Goal: Contribute content: Add original content to the website for others to see

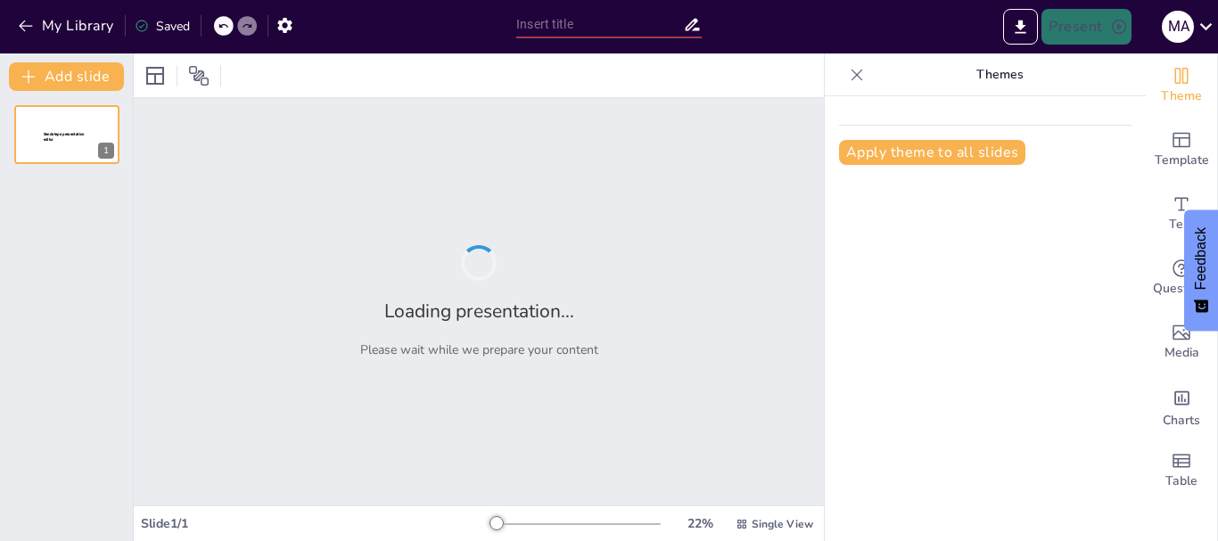
type input "Guía Completa de Unidades de Información: Medición y Conversión Efectiva"
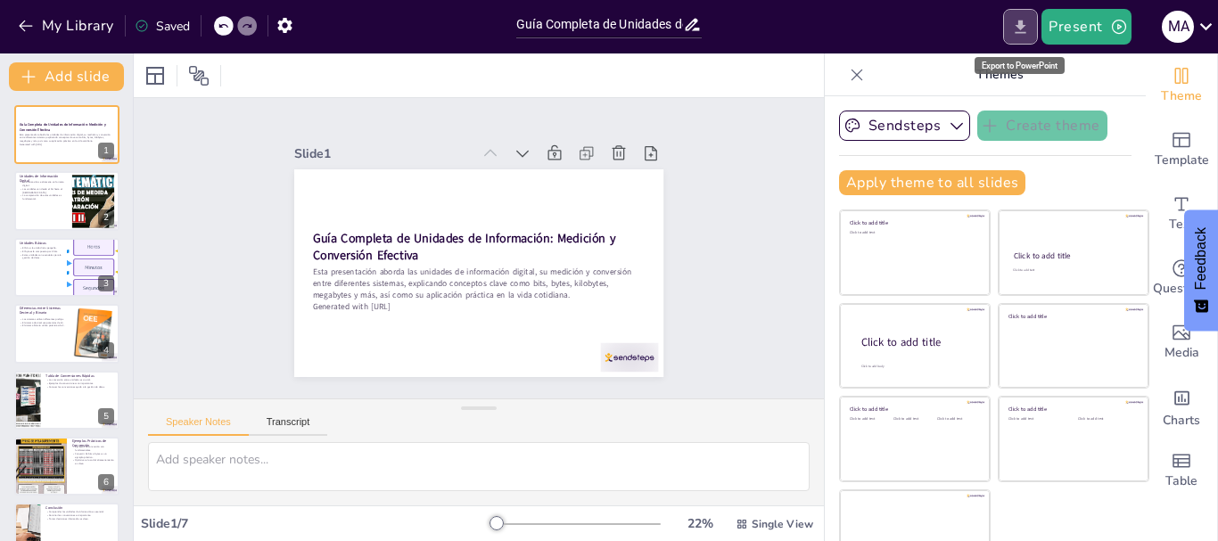
click at [1024, 21] on icon "Export to PowerPoint" at bounding box center [1020, 26] width 11 height 13
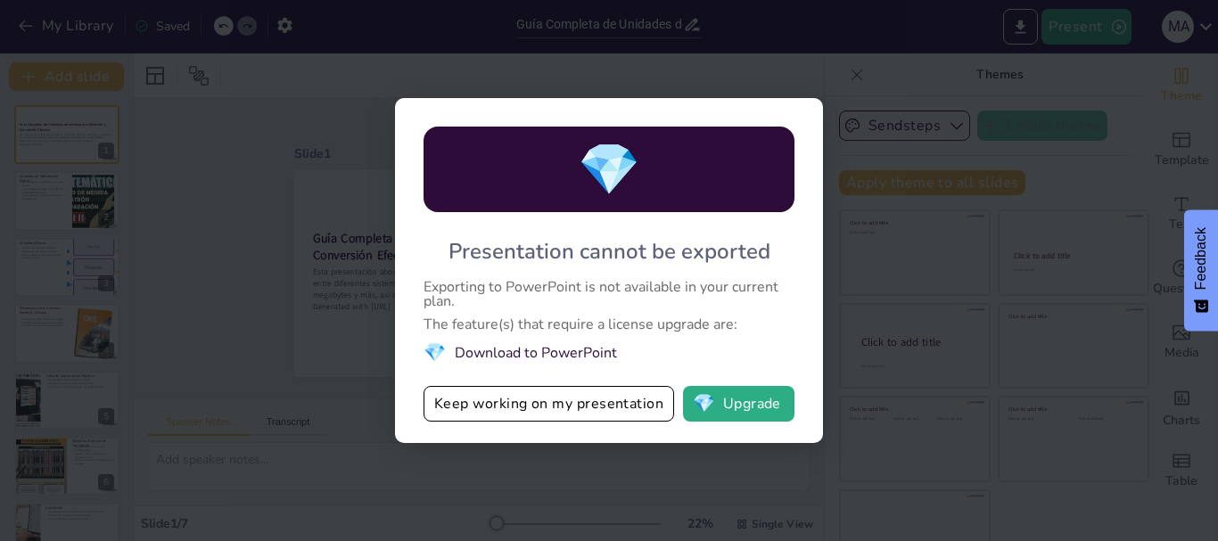
click at [1025, 445] on div "💎 Presentation cannot be exported Exporting to PowerPoint is not available in y…" at bounding box center [609, 270] width 1218 height 541
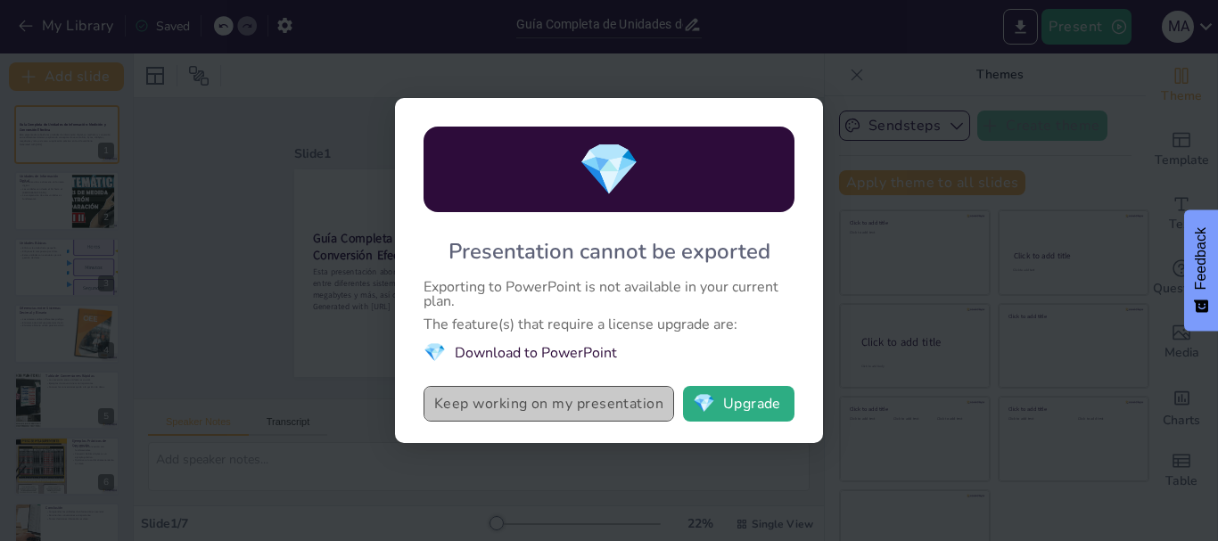
click at [602, 407] on button "Keep working on my presentation" at bounding box center [548, 404] width 250 height 36
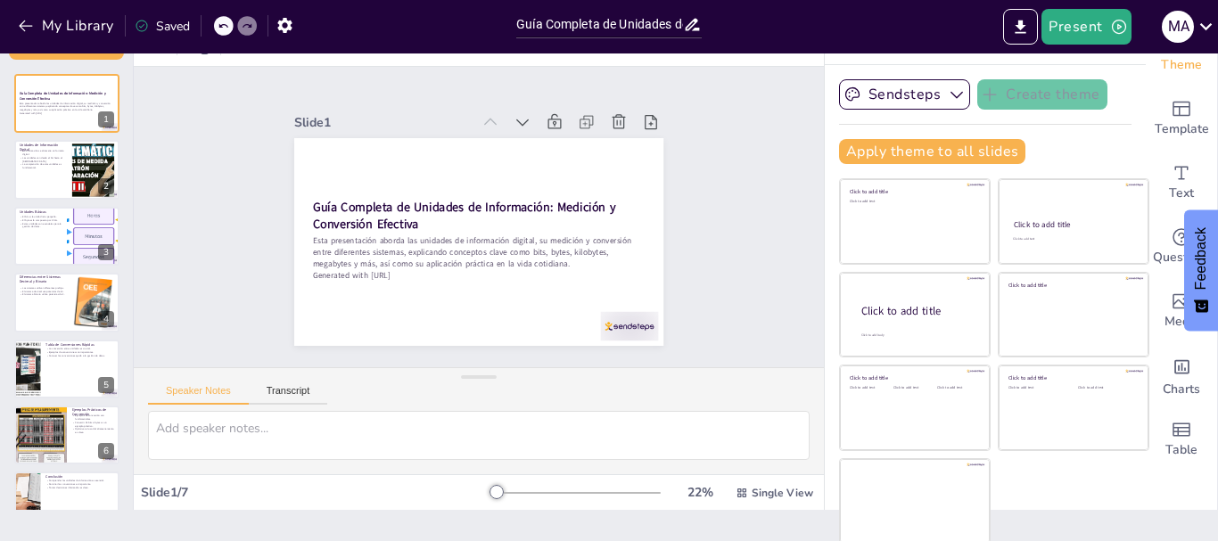
scroll to position [34, 0]
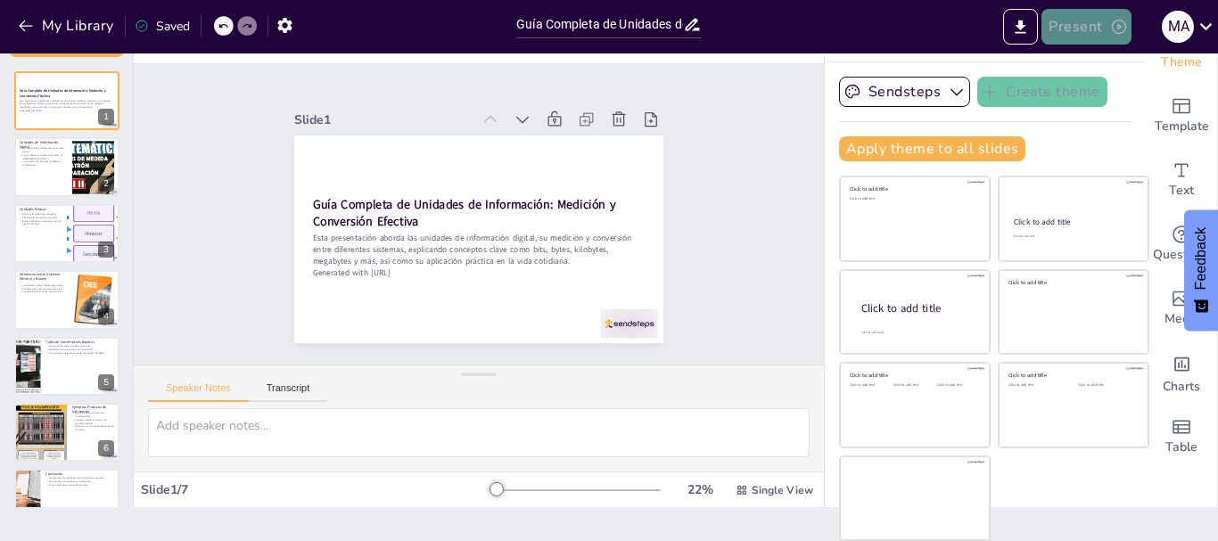
click at [1071, 30] on button "Present" at bounding box center [1085, 27] width 89 height 36
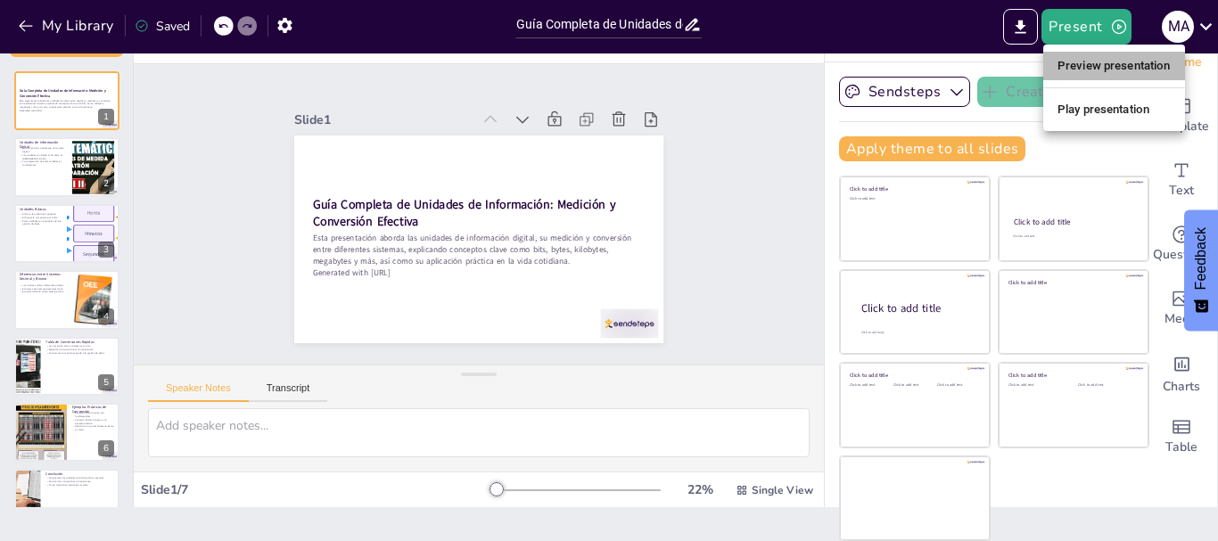
click at [1116, 73] on li "Preview presentation" at bounding box center [1114, 66] width 142 height 29
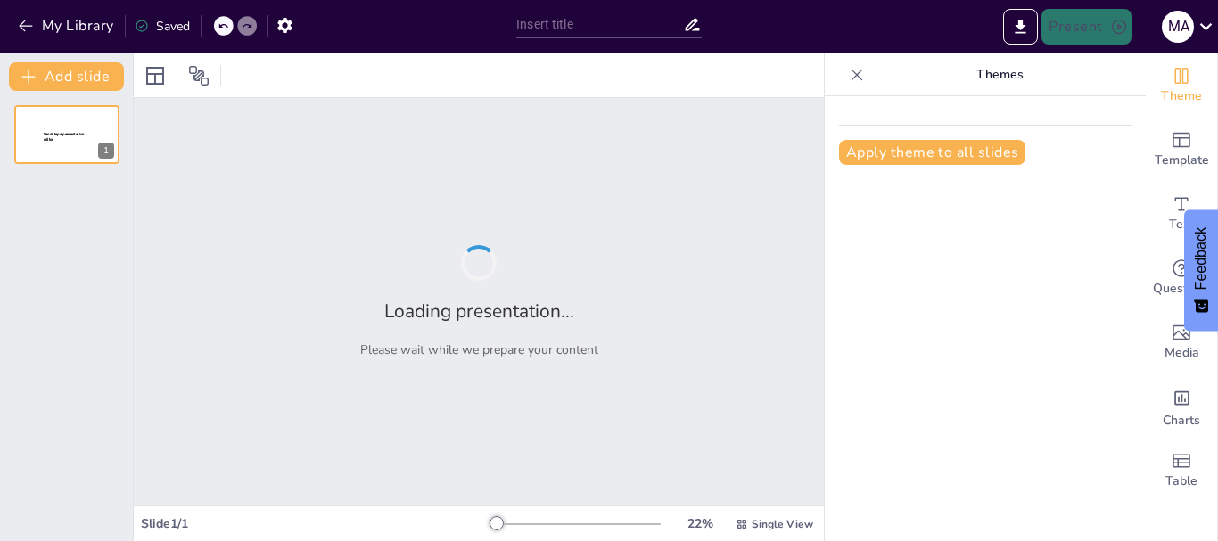
type input "Guía Completa de Unidades de Información: Medición y Conversión Efectiva"
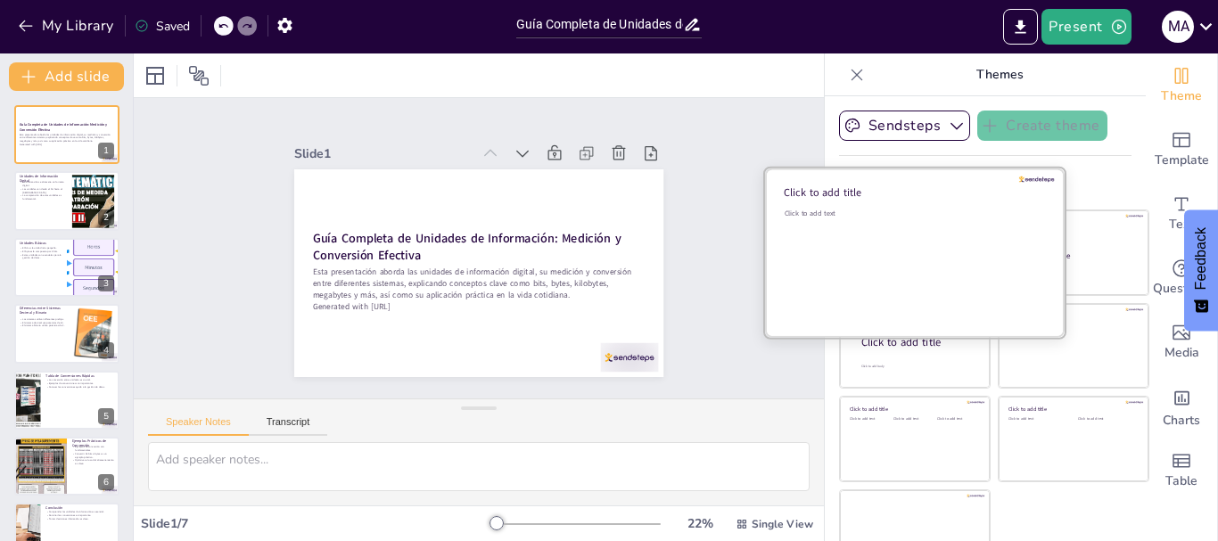
click at [905, 244] on div "Click to add text" at bounding box center [911, 264] width 255 height 111
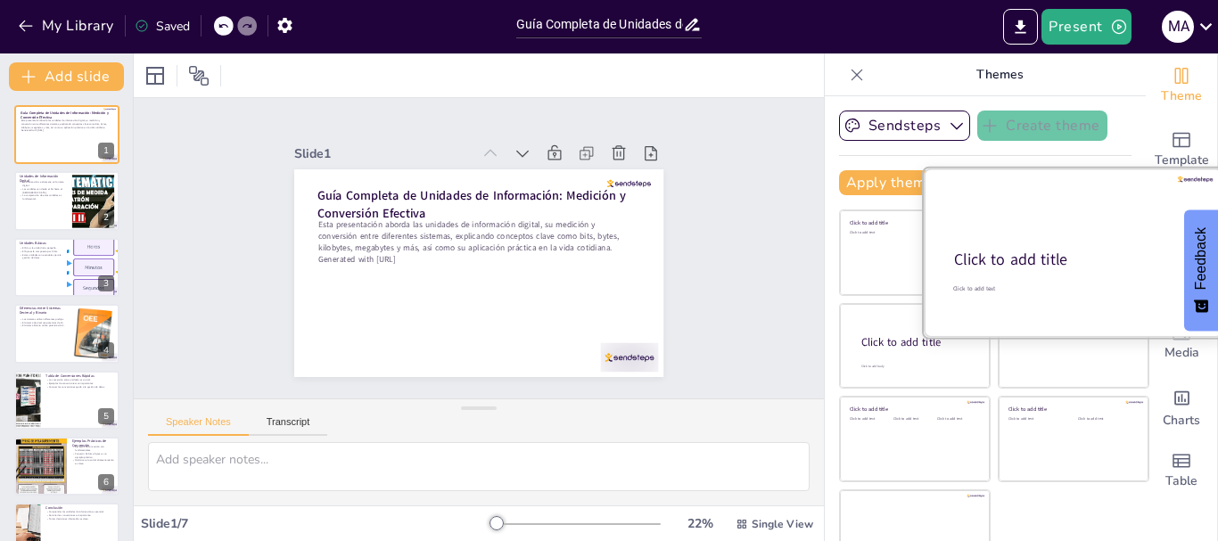
click at [1097, 253] on div "Click to add title" at bounding box center [1072, 260] width 236 height 21
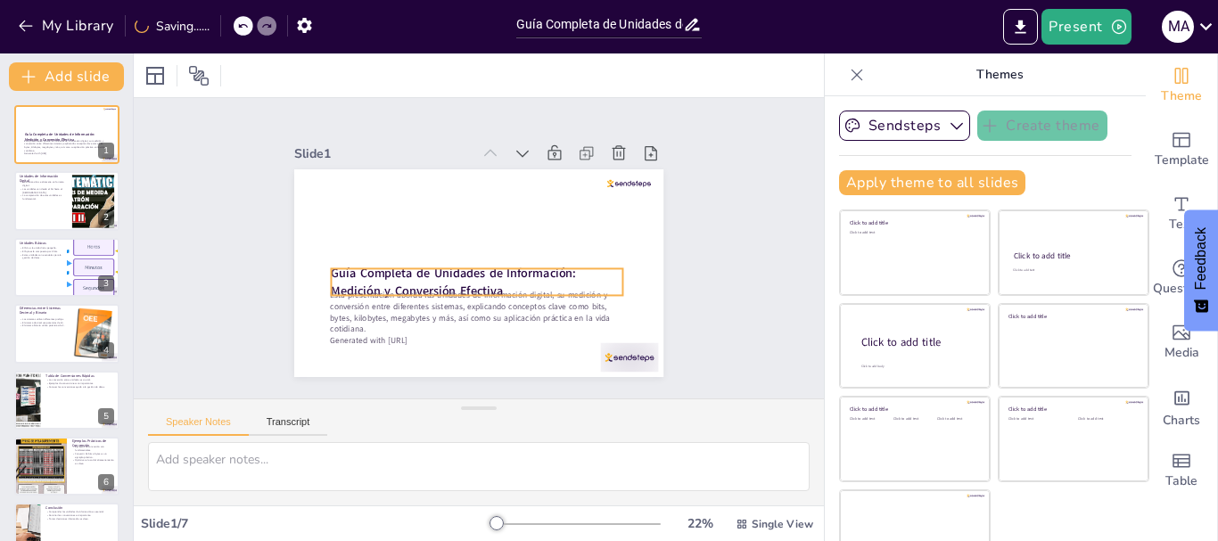
click at [424, 270] on strong "Guía Completa de Unidades de Información: Medición y Conversión Efectiva" at bounding box center [444, 264] width 243 height 92
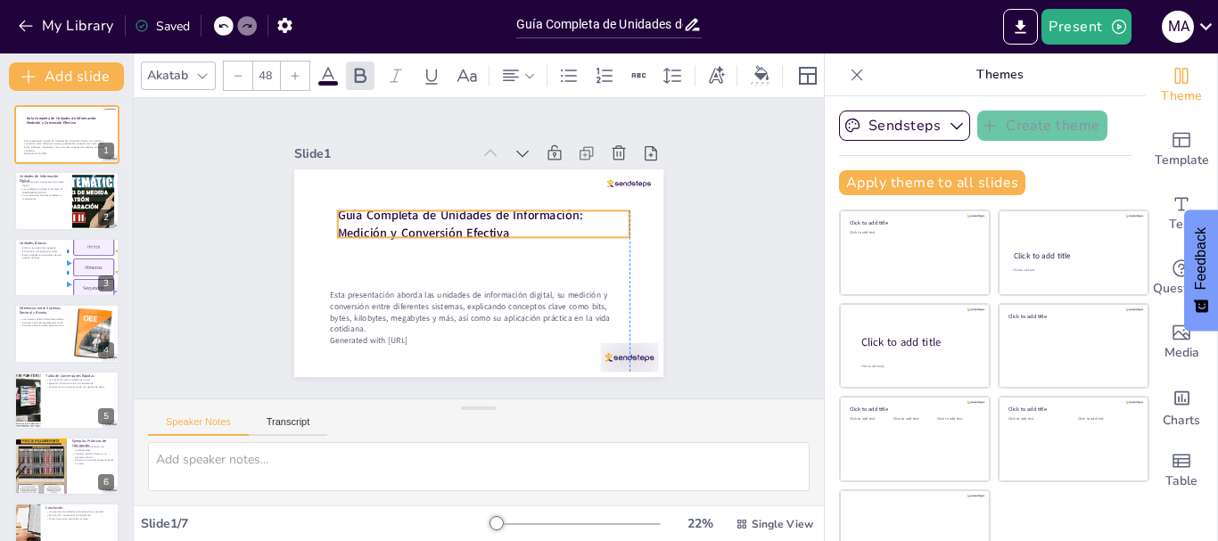
drag, startPoint x: 434, startPoint y: 263, endPoint x: 438, endPoint y: 205, distance: 58.1
click at [438, 205] on strong "Guía Completa de Unidades de Información: Medición y Conversión Efectiva" at bounding box center [468, 212] width 243 height 92
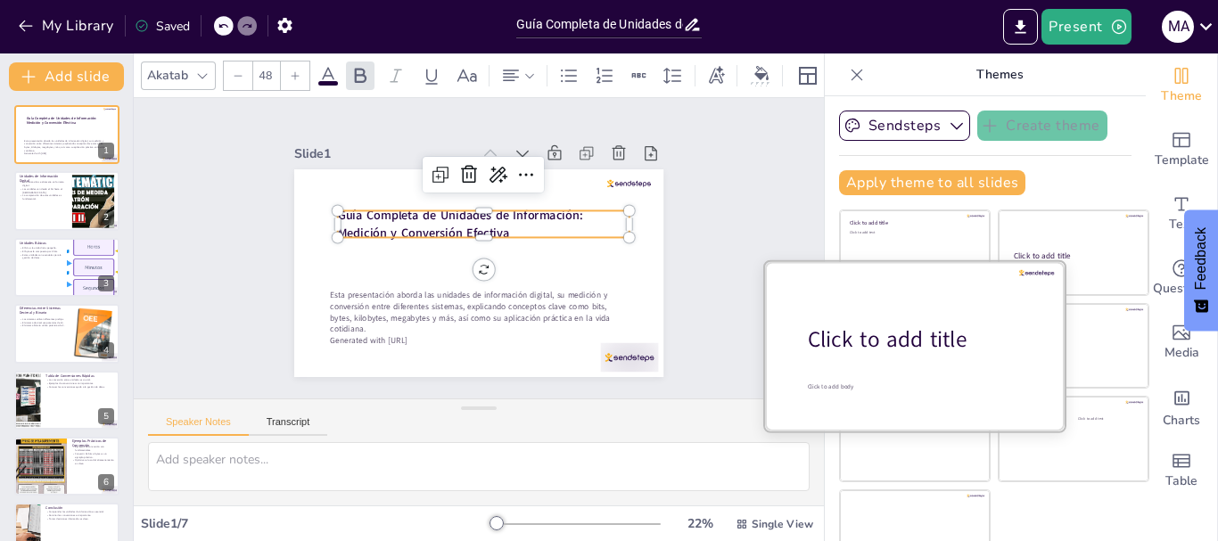
click at [896, 336] on div "Click to add title" at bounding box center [921, 339] width 227 height 30
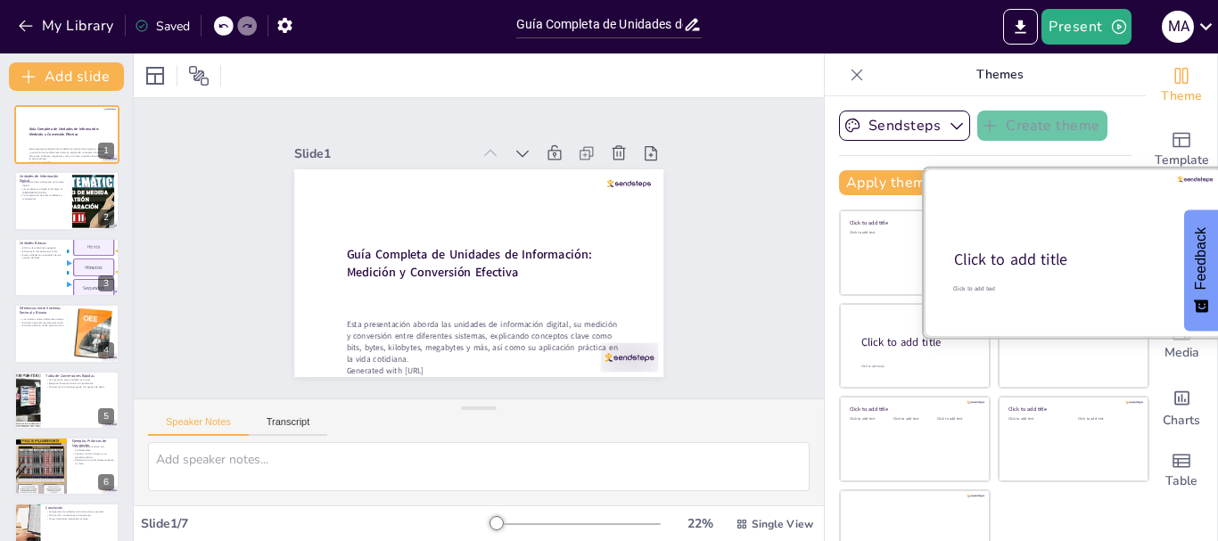
click at [1083, 247] on div at bounding box center [1073, 252] width 300 height 168
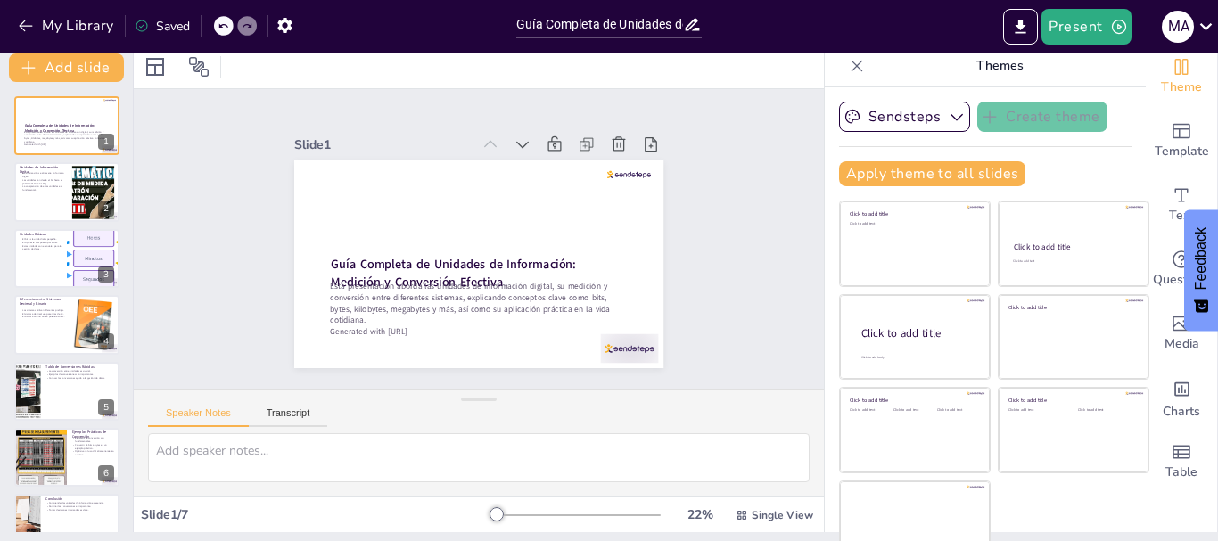
scroll to position [34, 0]
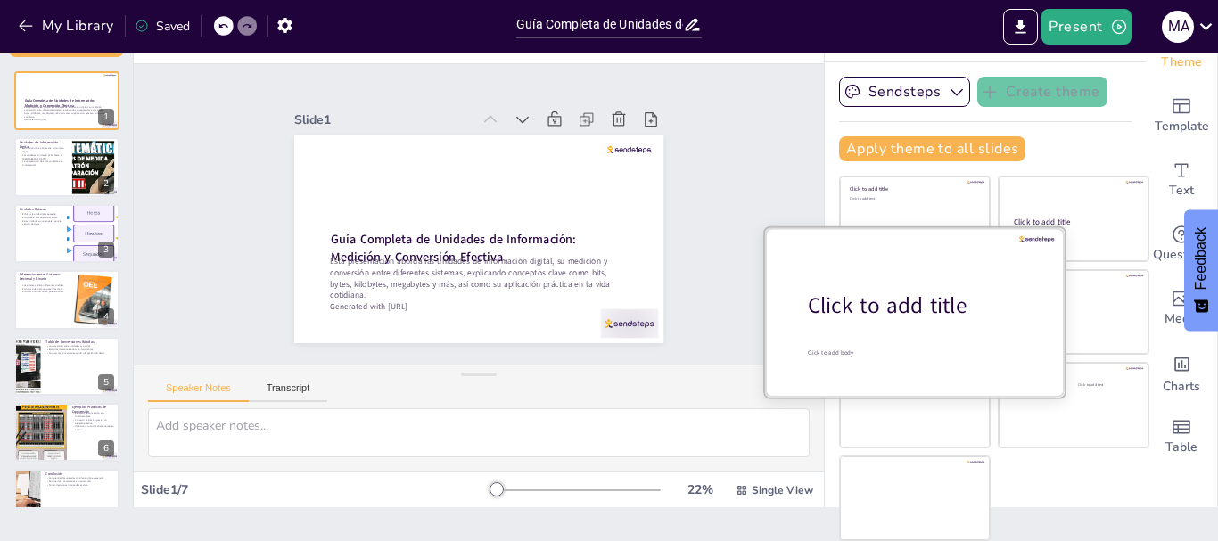
click at [1032, 226] on div "Click to add title Click to add body" at bounding box center [914, 312] width 303 height 172
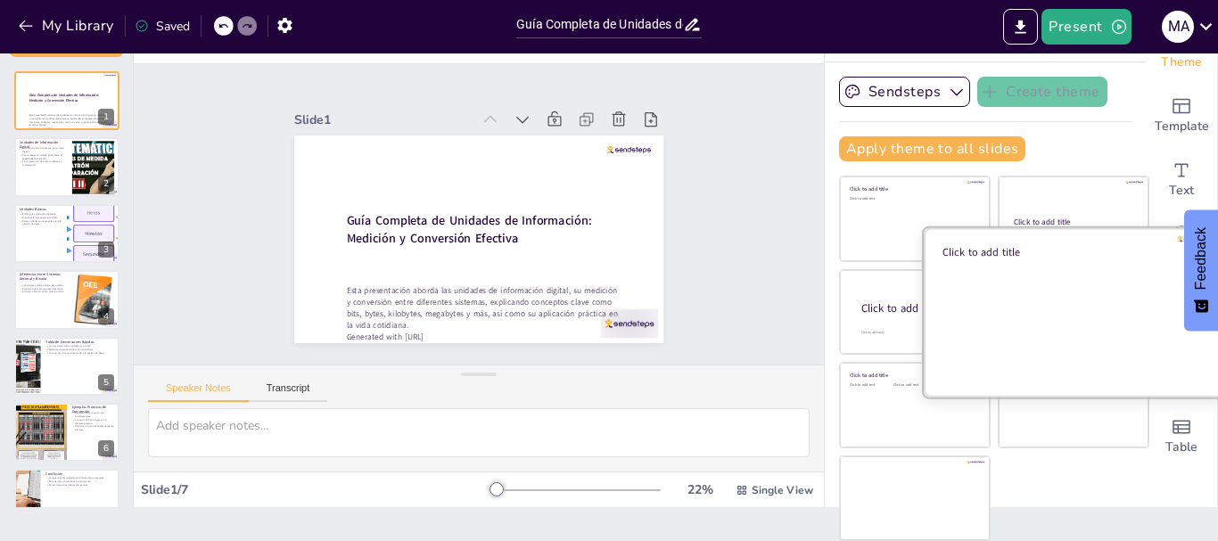
click at [1058, 317] on div at bounding box center [1073, 311] width 300 height 168
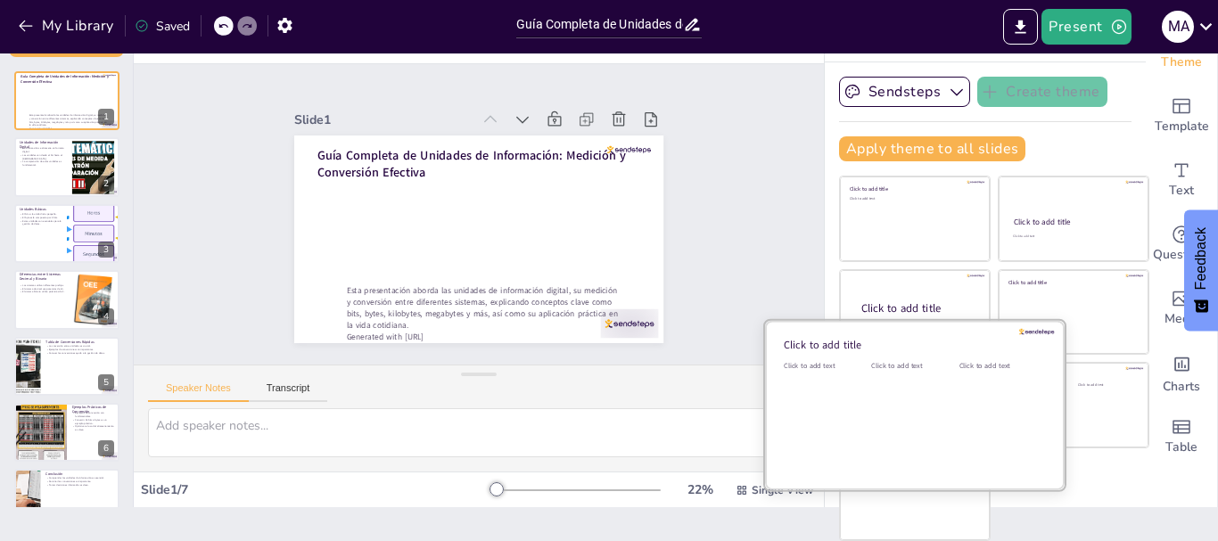
click at [891, 400] on div "Click to add text" at bounding box center [911, 416] width 80 height 111
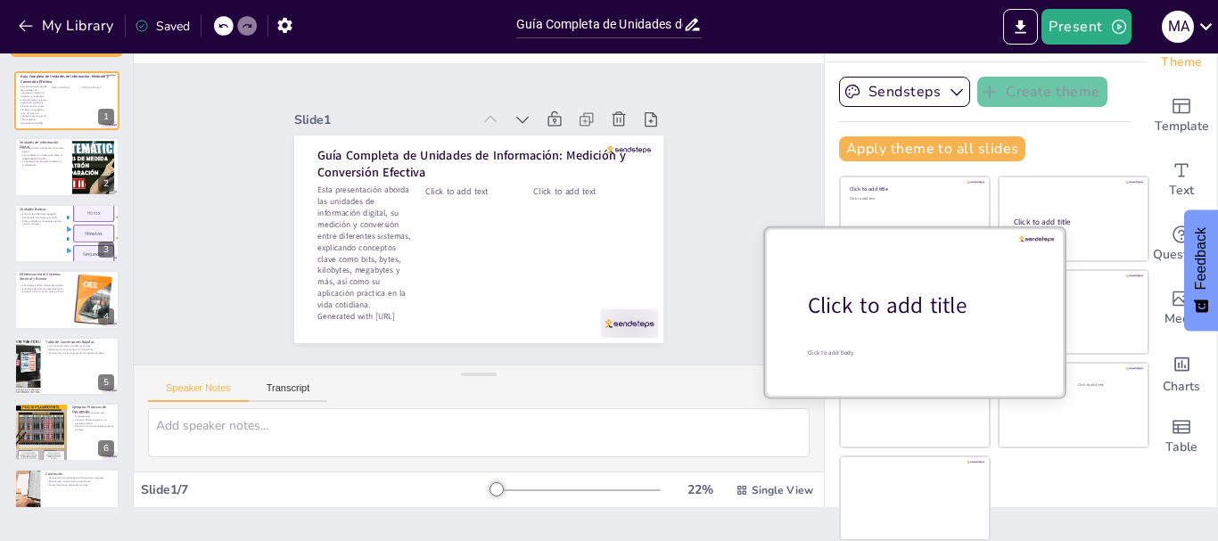
click at [864, 237] on div at bounding box center [915, 311] width 300 height 168
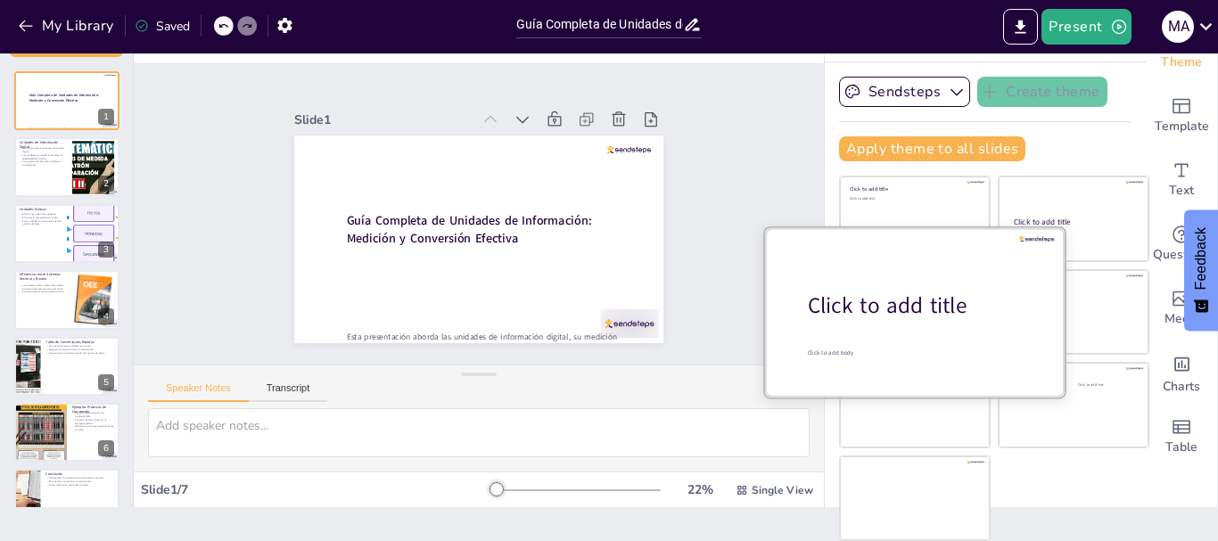
click at [859, 308] on div "Click to add title" at bounding box center [921, 306] width 227 height 30
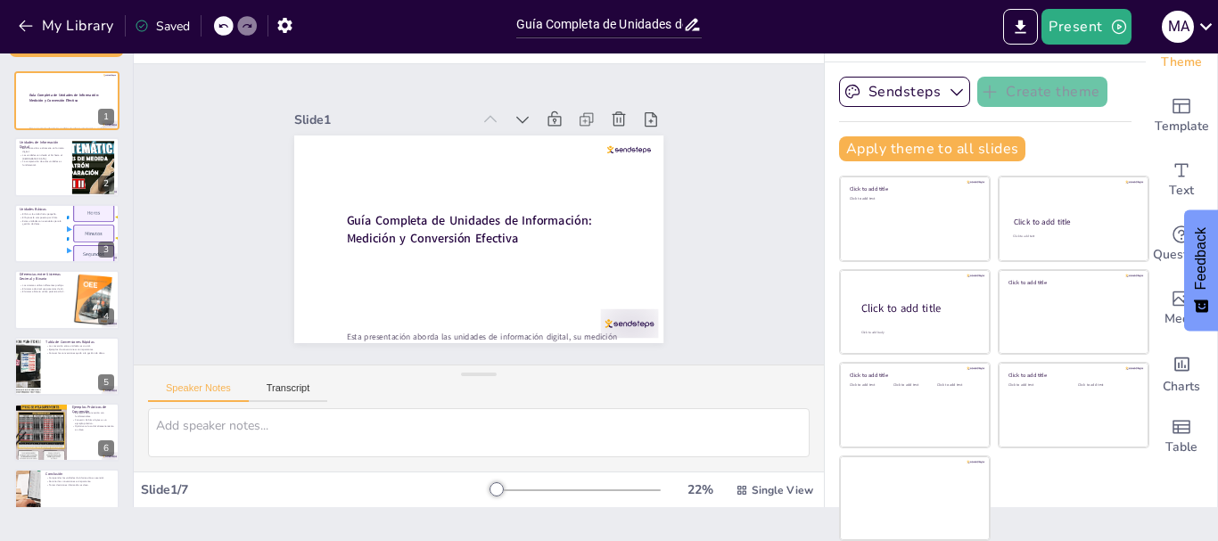
scroll to position [0, 0]
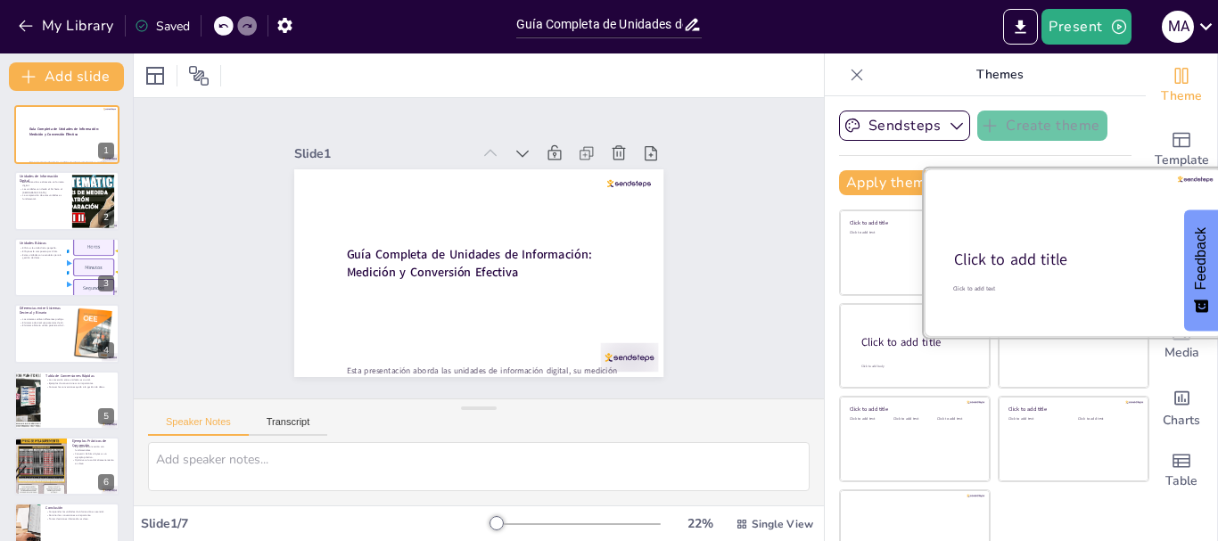
click at [1099, 253] on div "Click to add title" at bounding box center [1072, 260] width 236 height 21
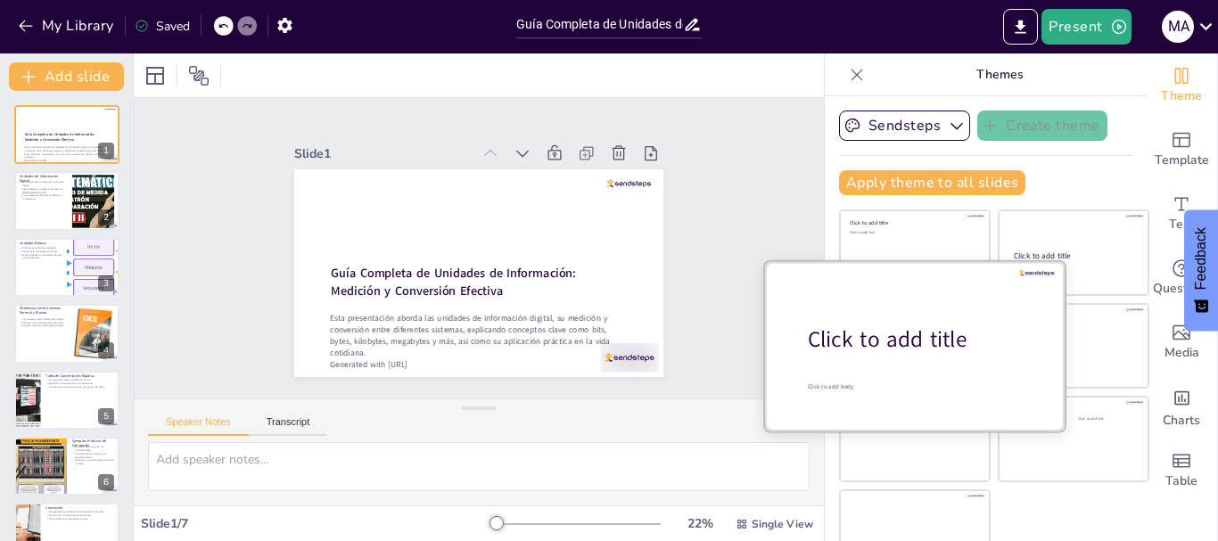
click at [869, 353] on div "Click to add title" at bounding box center [921, 339] width 227 height 30
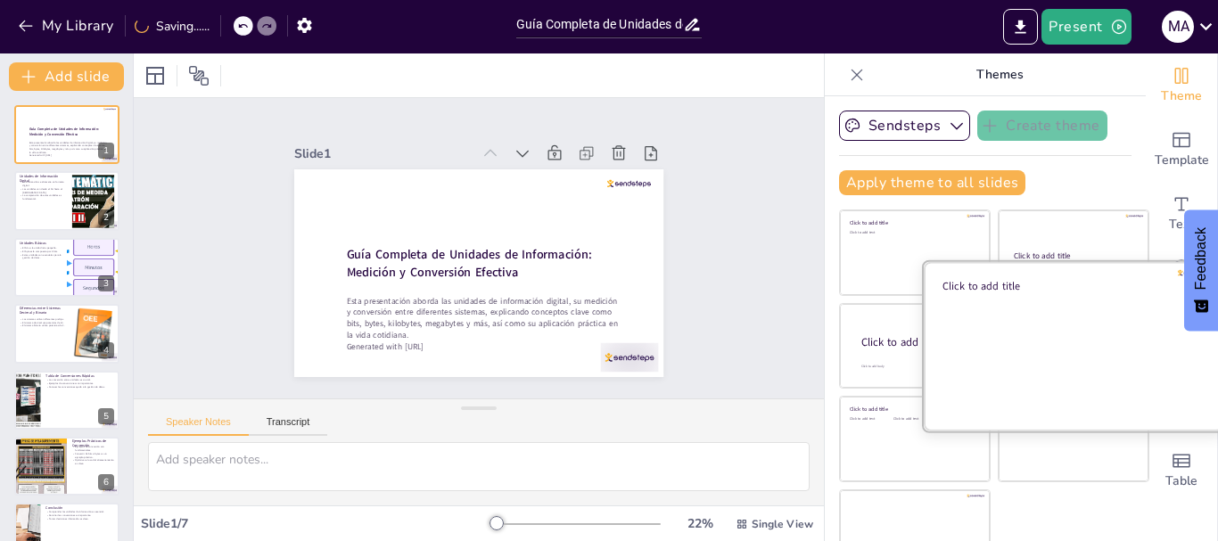
click at [1082, 339] on div at bounding box center [1073, 345] width 300 height 168
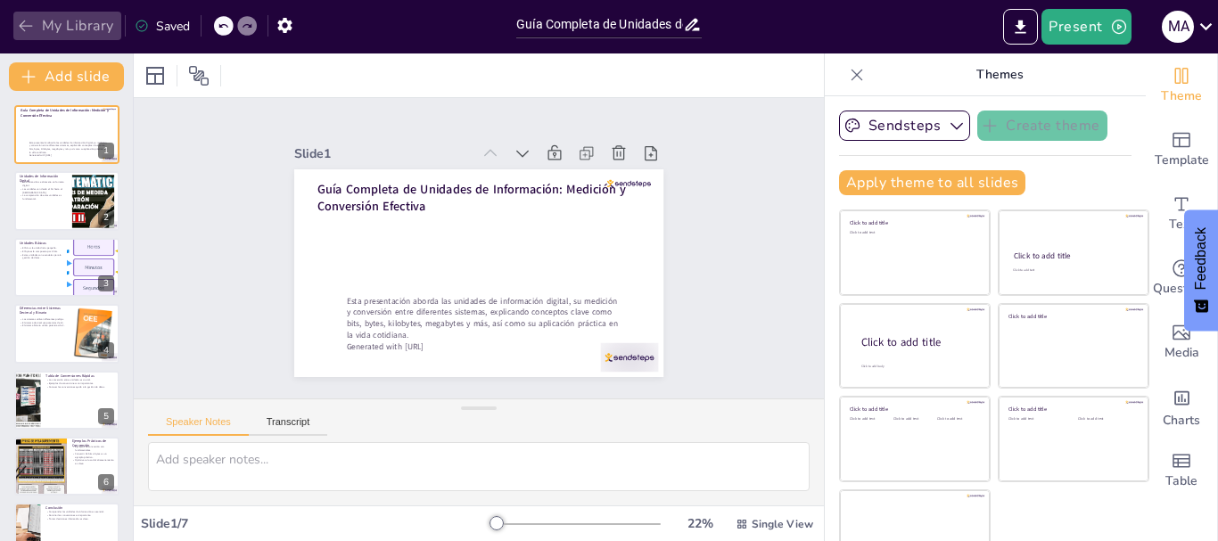
click at [94, 18] on button "My Library" at bounding box center [67, 26] width 108 height 29
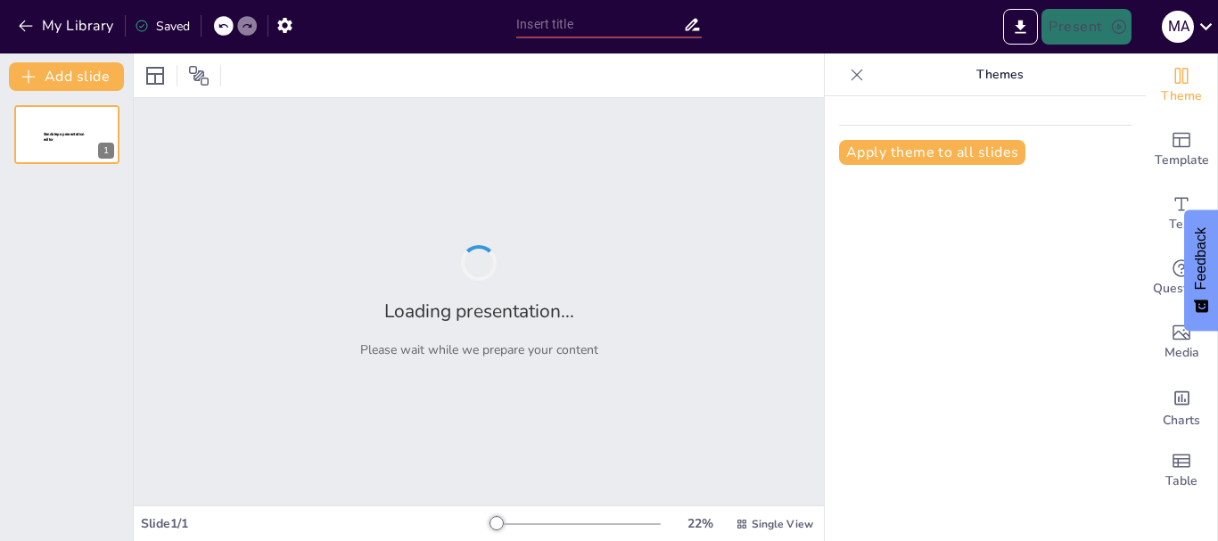
type input "Guía Completa de Unidades de Información: Medición y Conversión Efectiva"
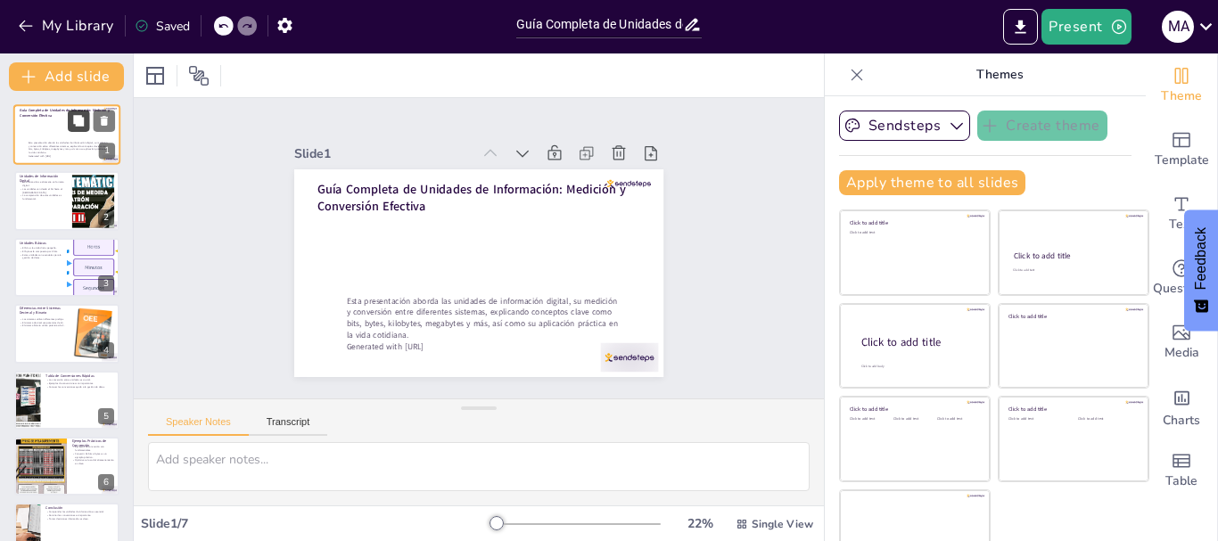
click at [73, 128] on button at bounding box center [78, 120] width 21 height 21
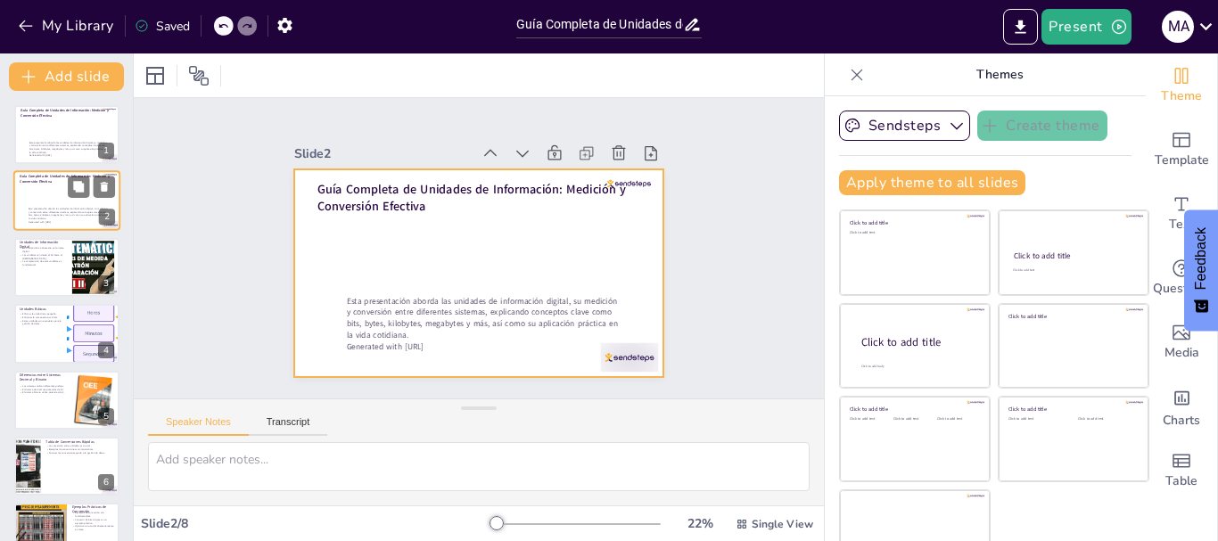
click at [58, 201] on div at bounding box center [66, 201] width 107 height 61
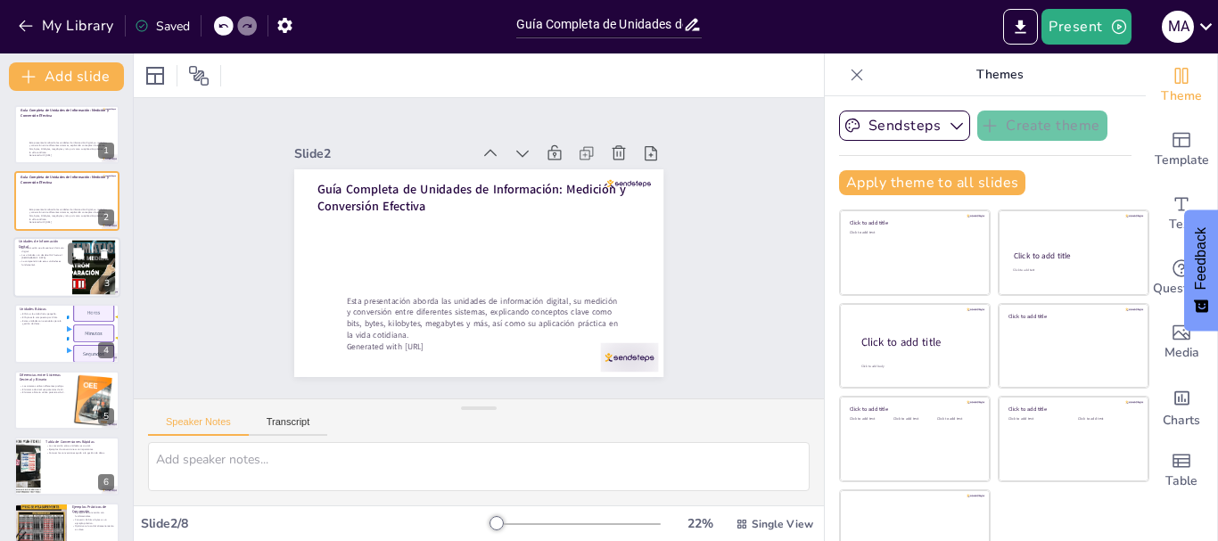
click at [37, 265] on p "La comprensión de estas unidades es fundamental." at bounding box center [43, 262] width 48 height 6
type textarea "El almacenamiento de datos en formato digital es esencial para la computación m…"
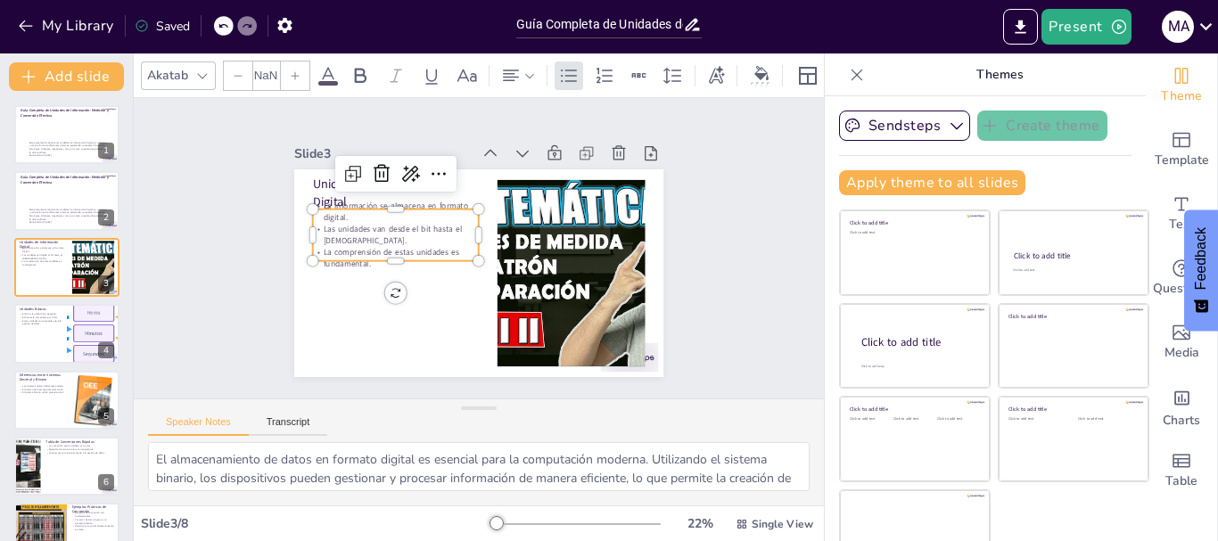
click at [390, 200] on div "Unidades de Información Digital La información se almacena en formato digital. …" at bounding box center [503, 255] width 312 height 415
type input "32"
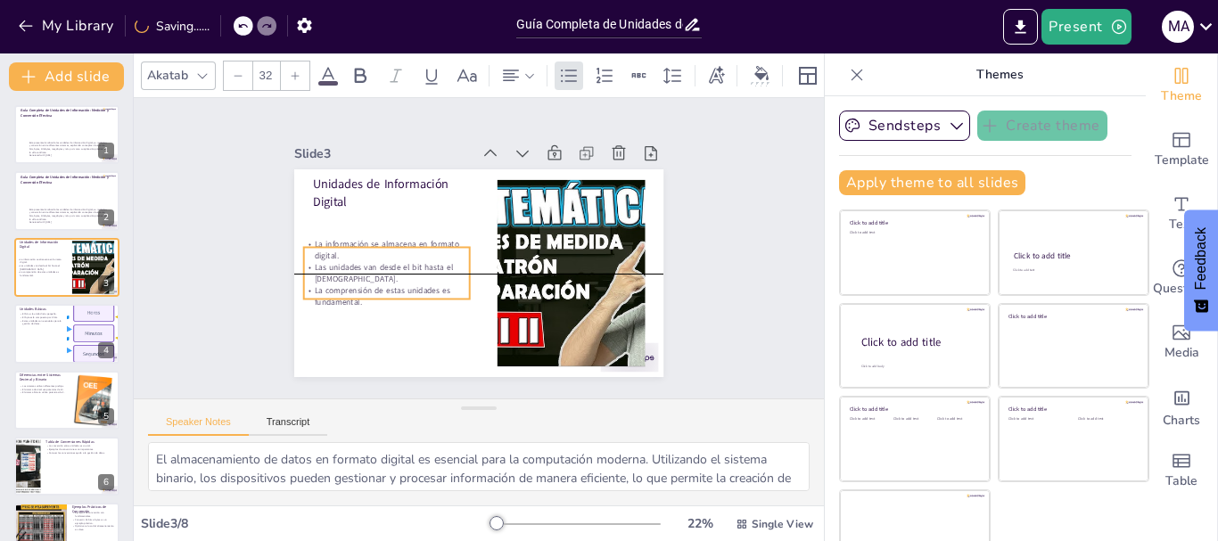
drag, startPoint x: 358, startPoint y: 209, endPoint x: 349, endPoint y: 242, distance: 34.2
click at [481, 242] on p "La información se almacena en formato digital." at bounding box center [561, 209] width 161 height 88
click at [764, 299] on div "Slide 1 Guía Completa de Unidades de Información: Medición y Conversión Efectiv…" at bounding box center [479, 248] width 718 height 371
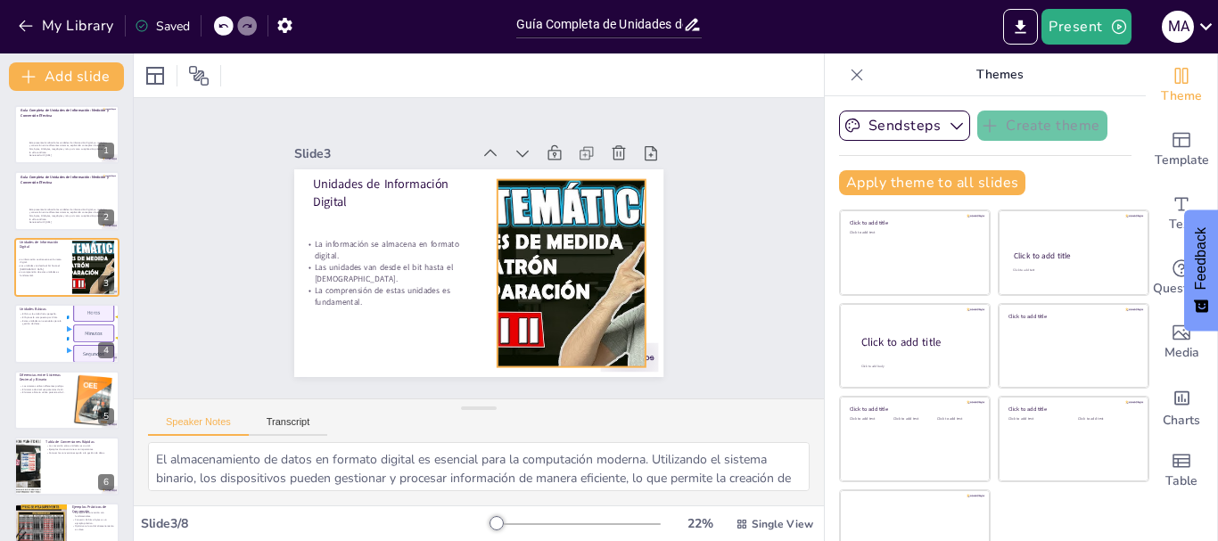
click at [543, 278] on div at bounding box center [553, 188] width 347 height 379
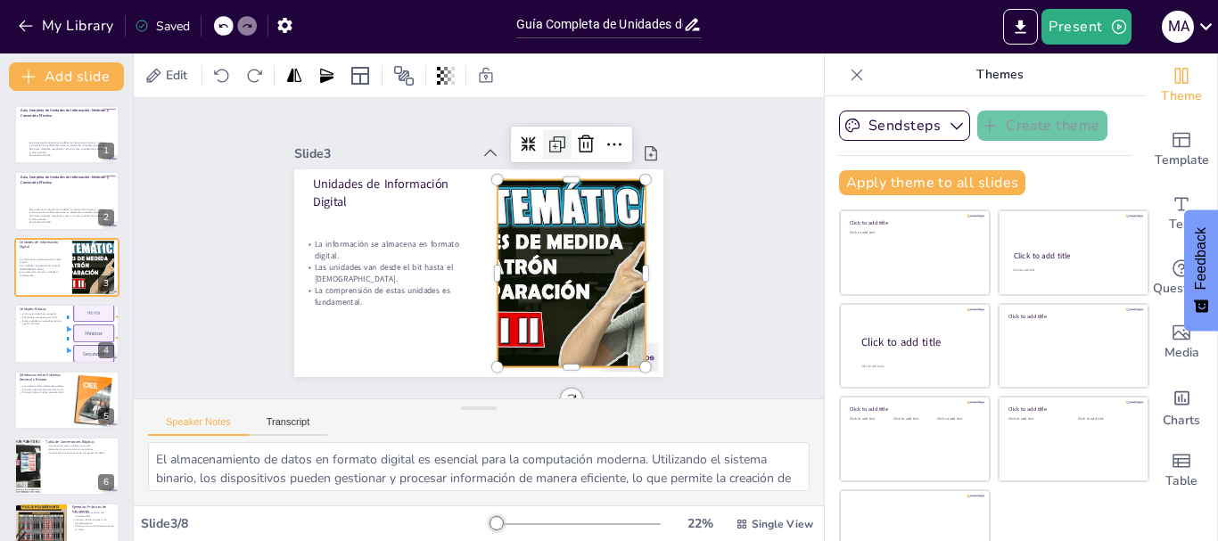
click at [411, 341] on icon at bounding box center [400, 351] width 21 height 21
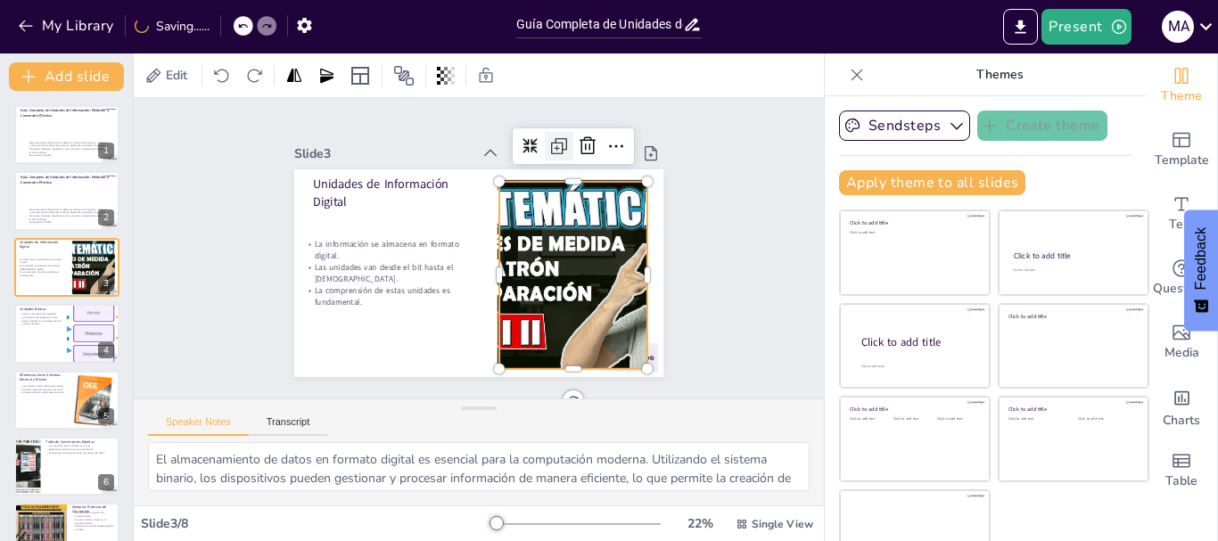
click at [369, 303] on icon at bounding box center [362, 310] width 14 height 14
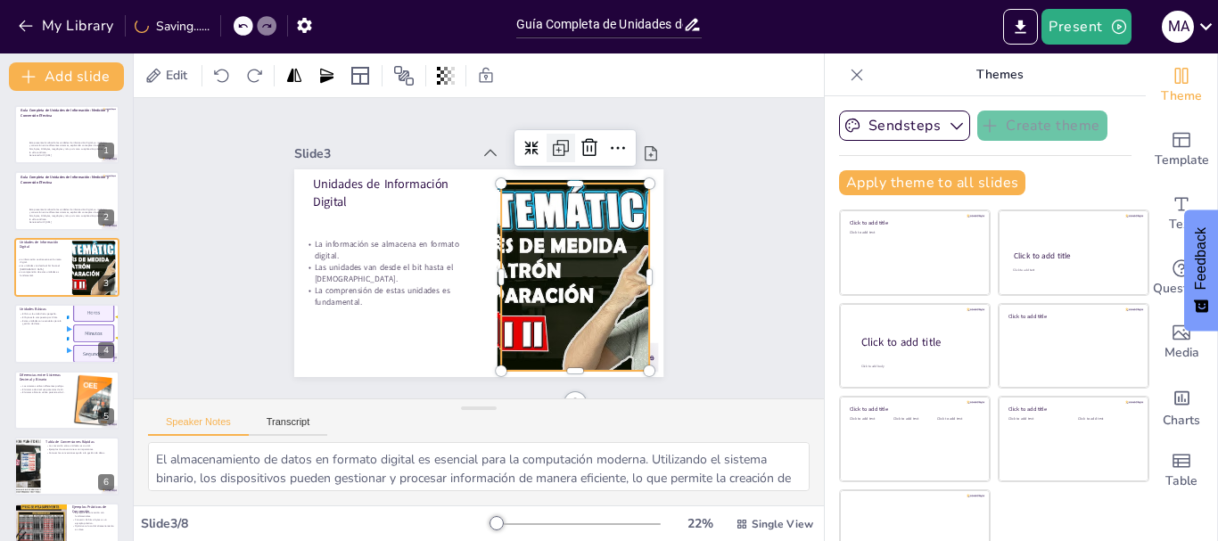
click at [383, 305] on icon at bounding box center [370, 318] width 27 height 27
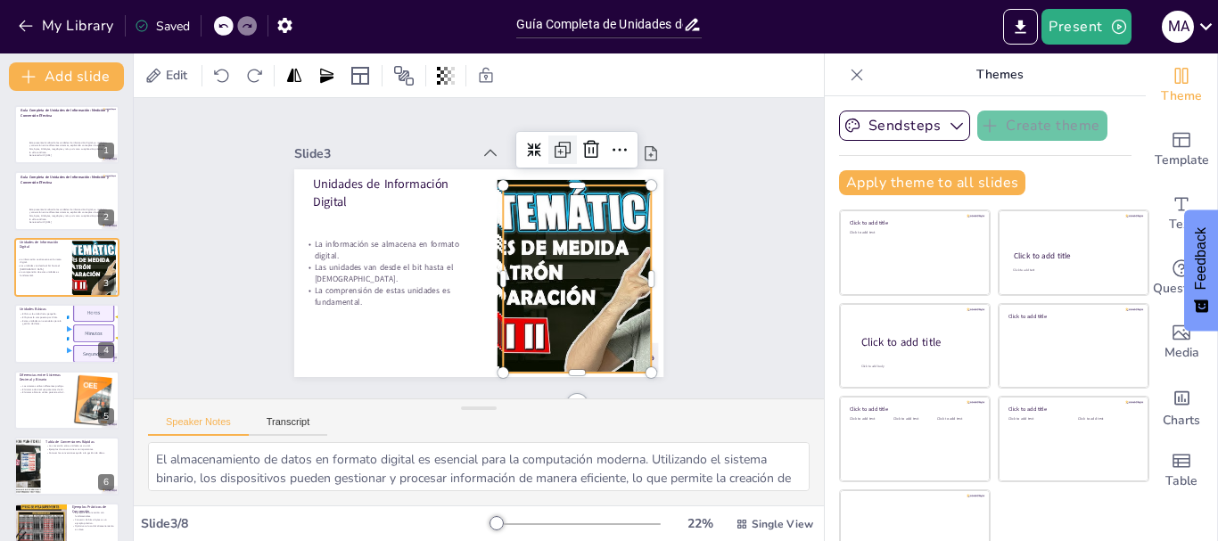
click at [540, 135] on icon at bounding box center [551, 141] width 23 height 23
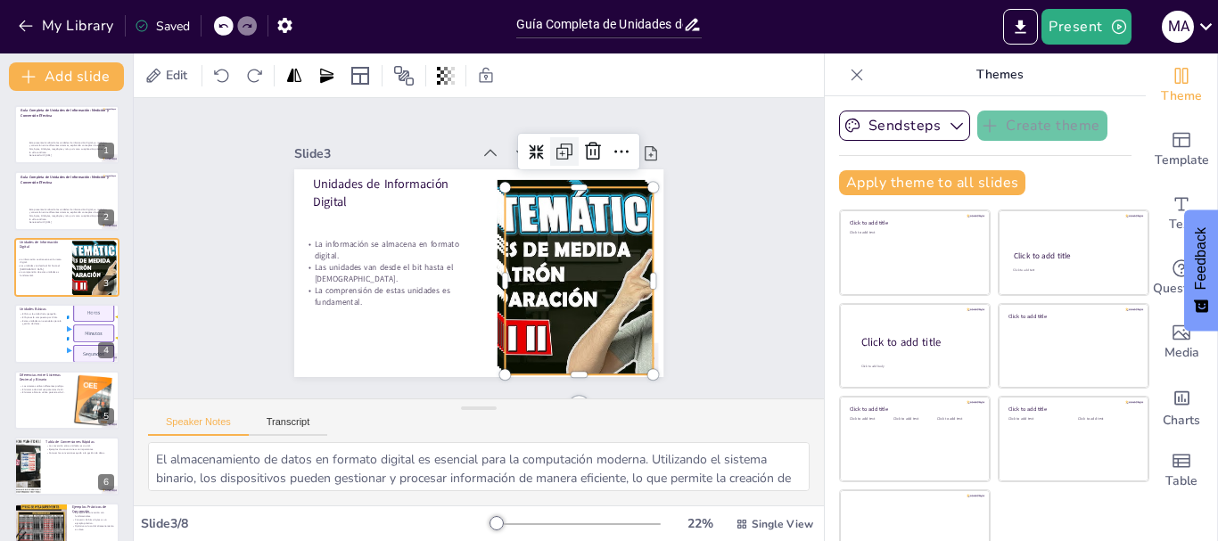
click at [584, 286] on icon at bounding box center [597, 299] width 27 height 27
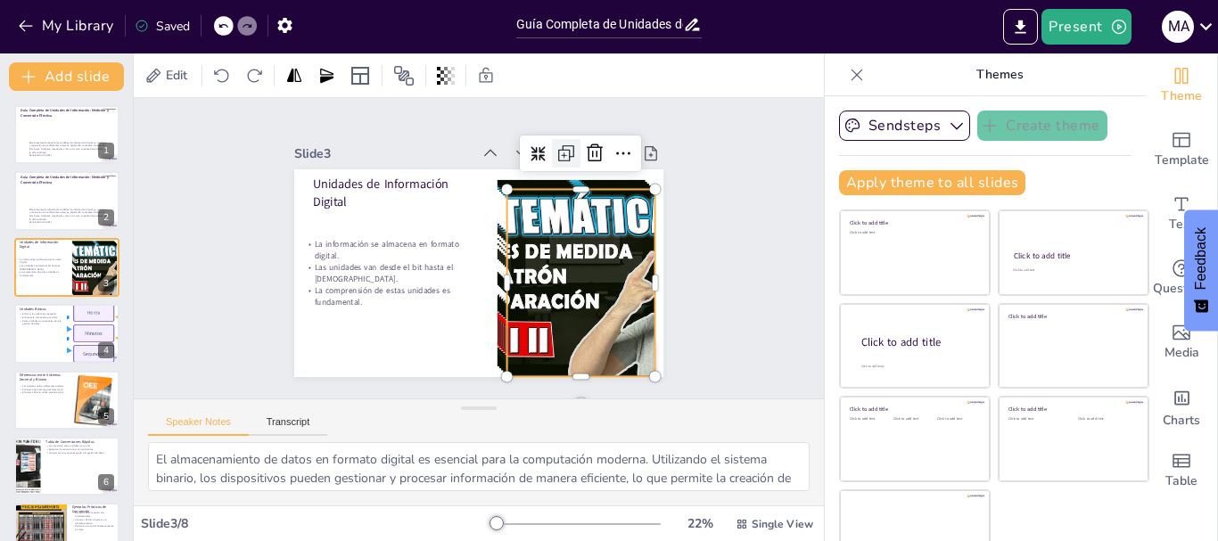
click at [447, 135] on div at bounding box center [427, 129] width 37 height 37
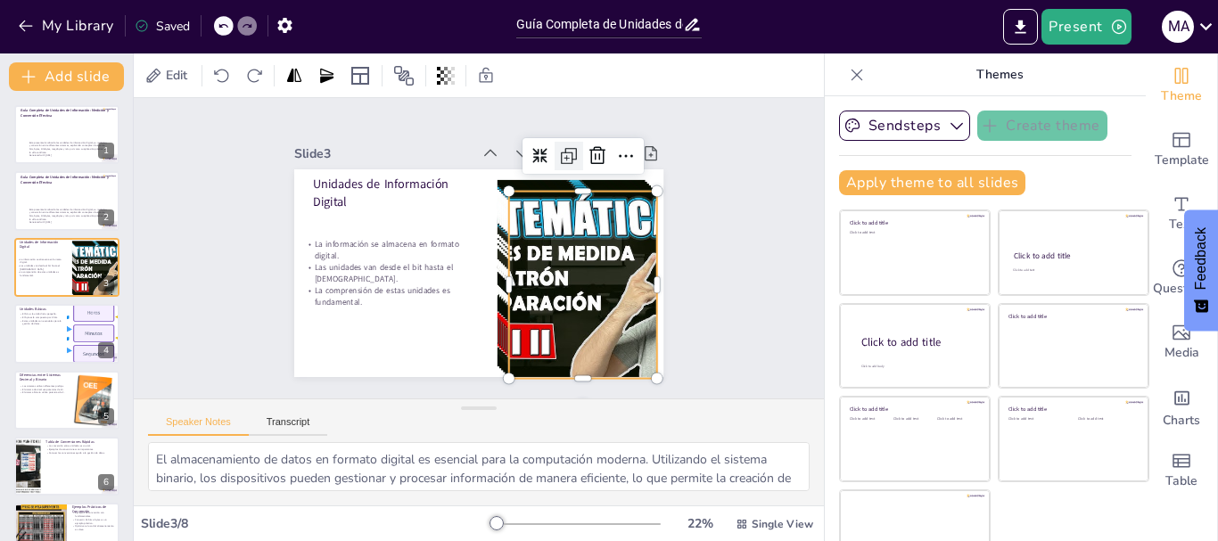
click at [564, 312] on div at bounding box center [579, 327] width 31 height 31
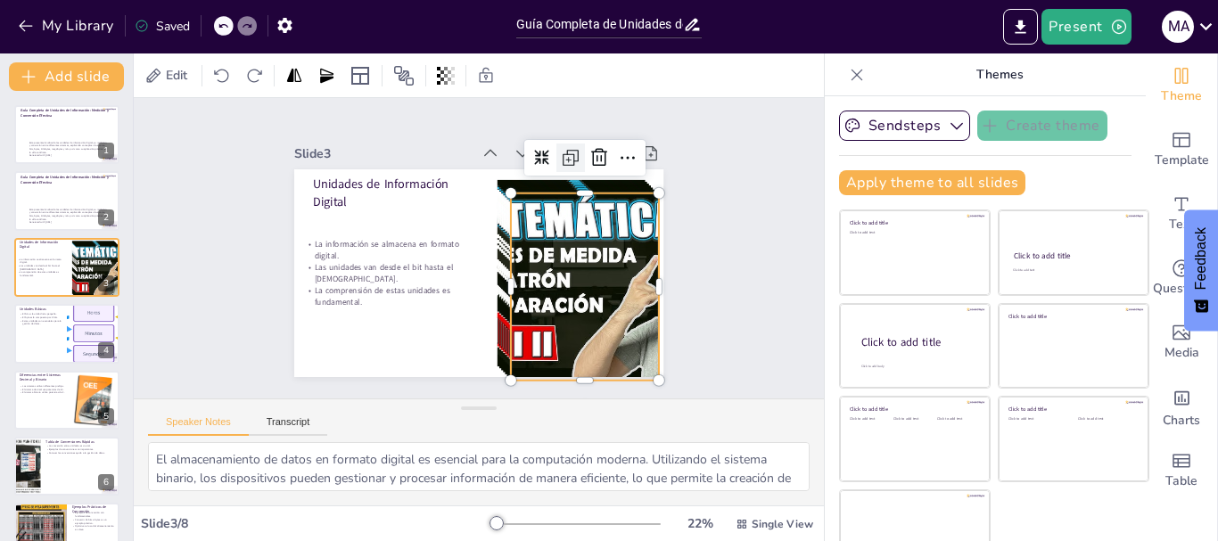
click at [536, 135] on div at bounding box center [510, 112] width 119 height 100
click at [536, 135] on div at bounding box center [525, 117] width 123 height 92
click at [561, 198] on div at bounding box center [618, 252] width 114 height 108
click at [406, 135] on div at bounding box center [388, 142] width 36 height 121
click at [399, 209] on div at bounding box center [339, 259] width 119 height 100
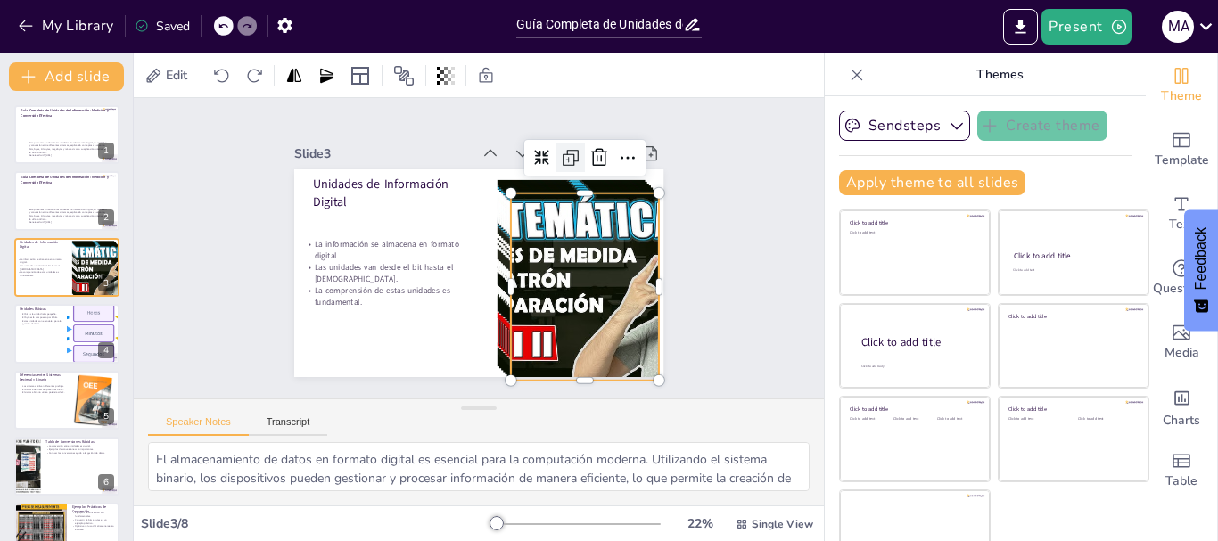
click at [433, 321] on div at bounding box center [372, 339] width 121 height 36
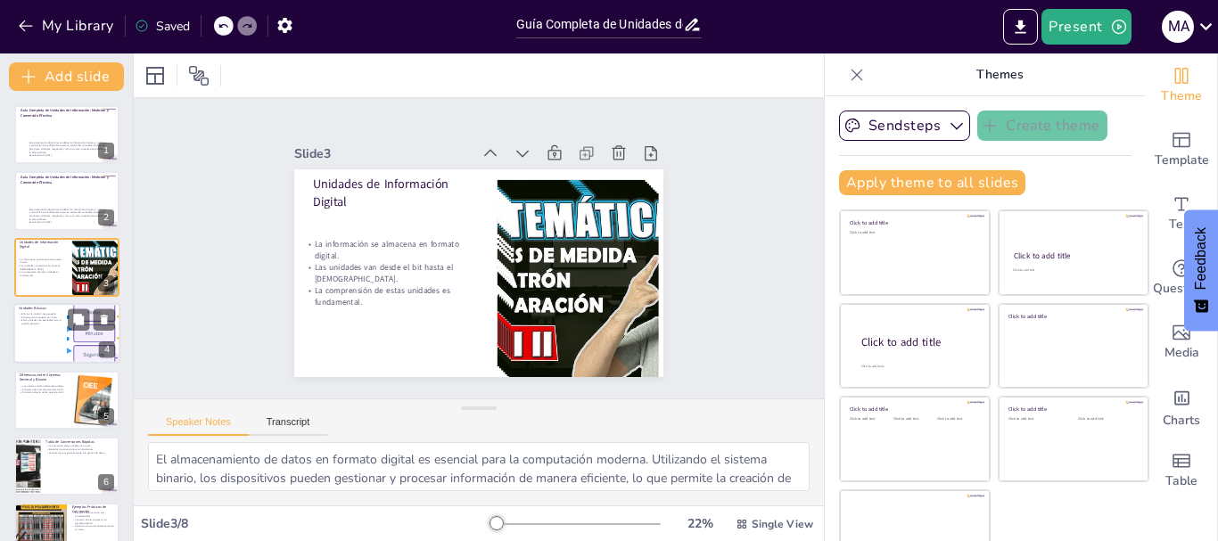
click at [46, 328] on div at bounding box center [66, 333] width 107 height 61
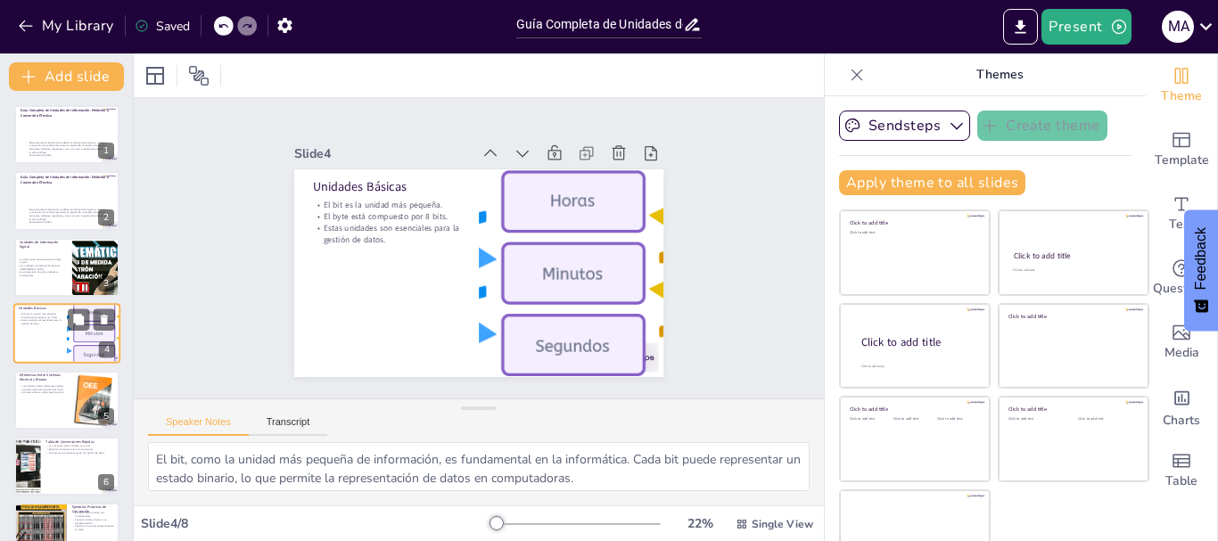
scroll to position [18, 0]
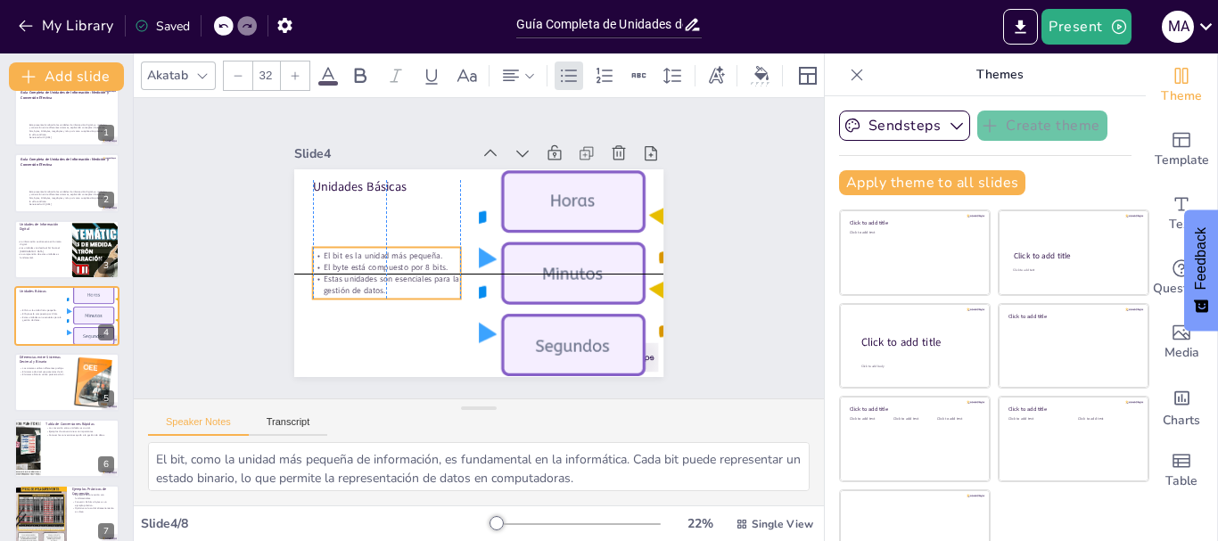
drag, startPoint x: 365, startPoint y: 208, endPoint x: 359, endPoint y: 258, distance: 50.3
click at [359, 258] on p "El byte está compuesto por 8 bits." at bounding box center [385, 257] width 148 height 27
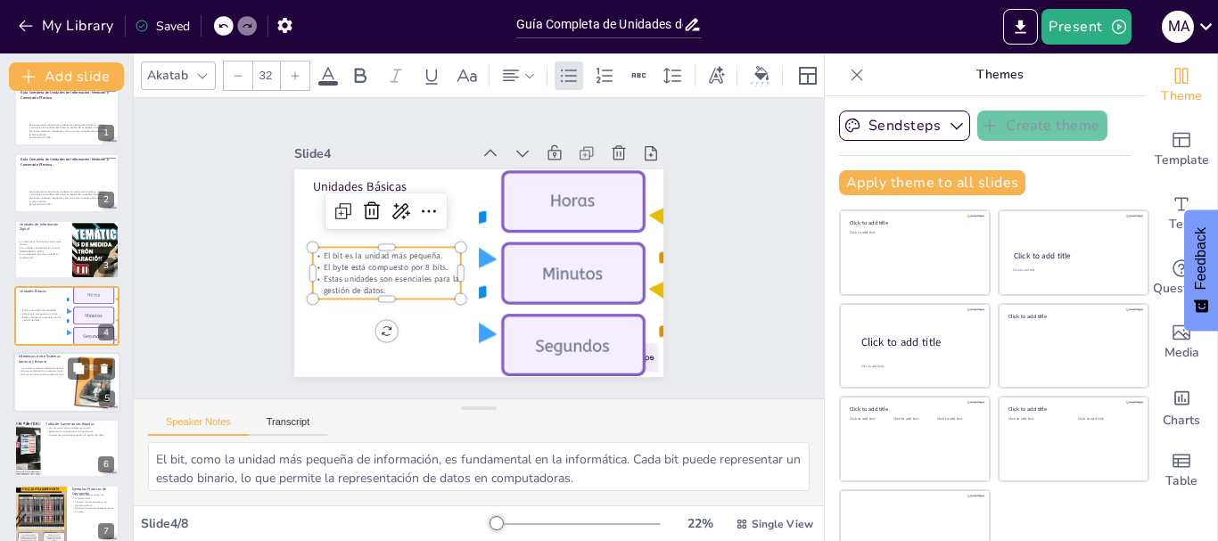
click at [40, 377] on div "Los sistemas utilizan diferentes prefijos. El sistema decimal usa potencias de …" at bounding box center [43, 371] width 48 height 15
type textarea "La diferencia entre los prefijos en los sistemas decimal y binario es important…"
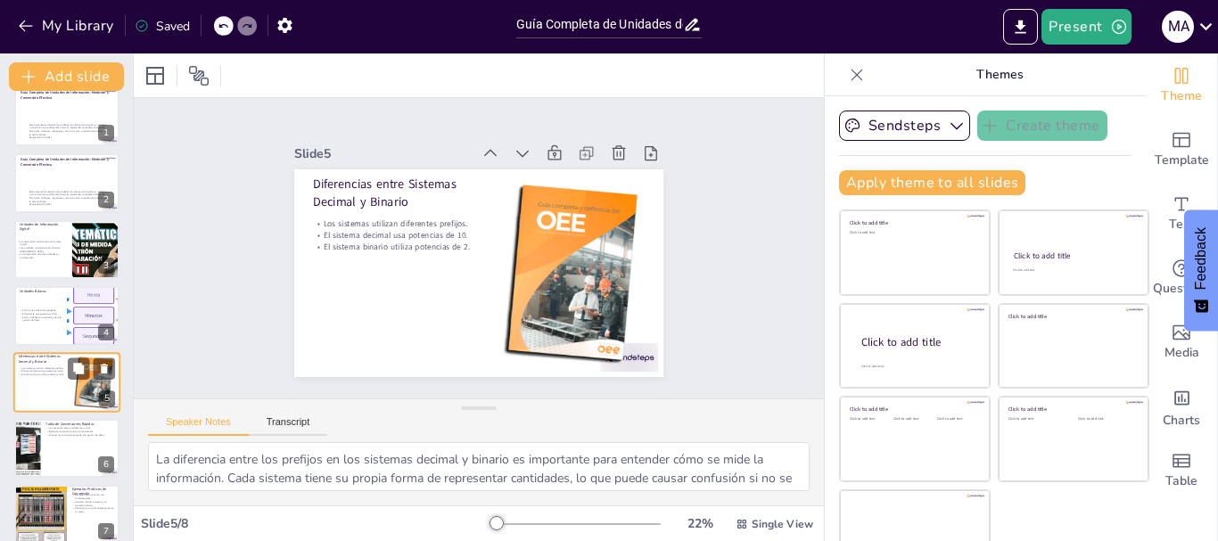
scroll to position [84, 0]
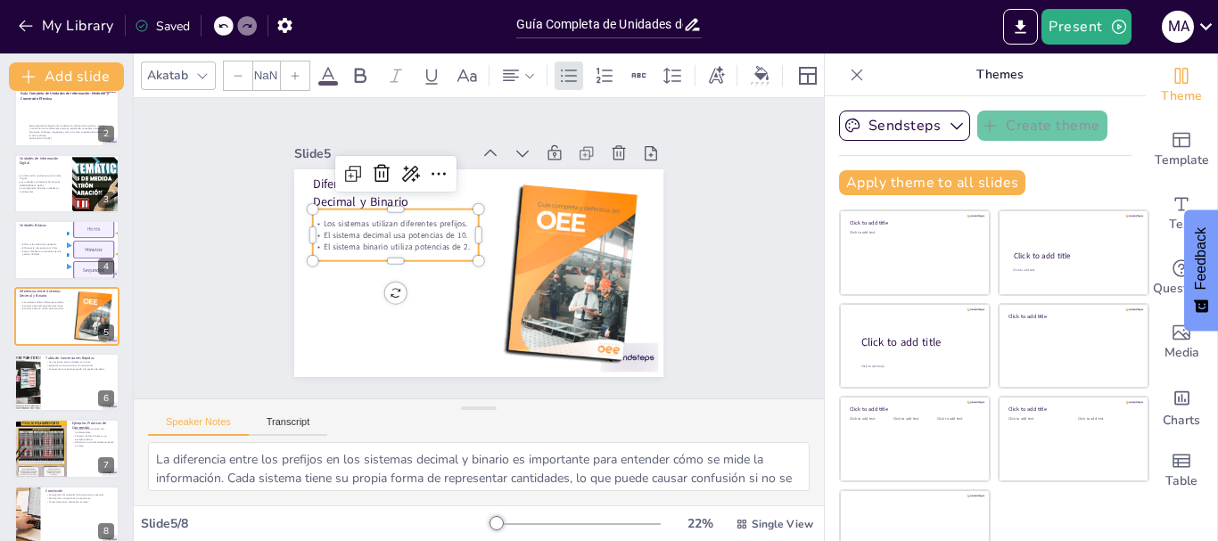
type input "32"
click at [443, 246] on p "El sistema decimal usa potencias de 10." at bounding box center [457, 329] width 29 height 167
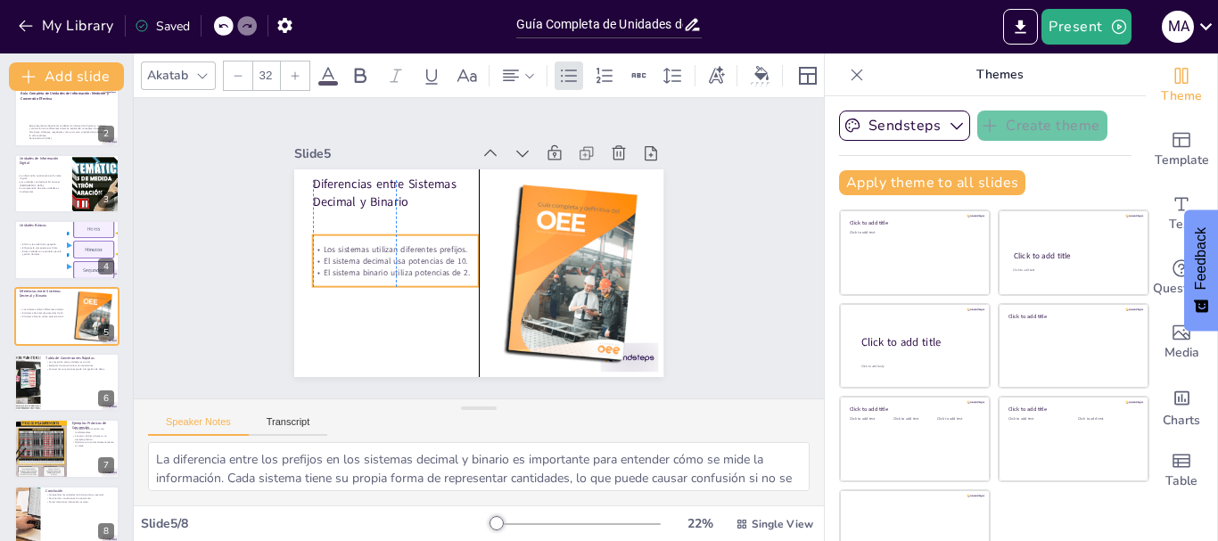
drag, startPoint x: 365, startPoint y: 227, endPoint x: 363, endPoint y: 253, distance: 26.0
click at [460, 248] on p "El sistema decimal usa potencias de 10." at bounding box center [466, 165] width 12 height 166
click at [56, 383] on div at bounding box center [66, 382] width 107 height 61
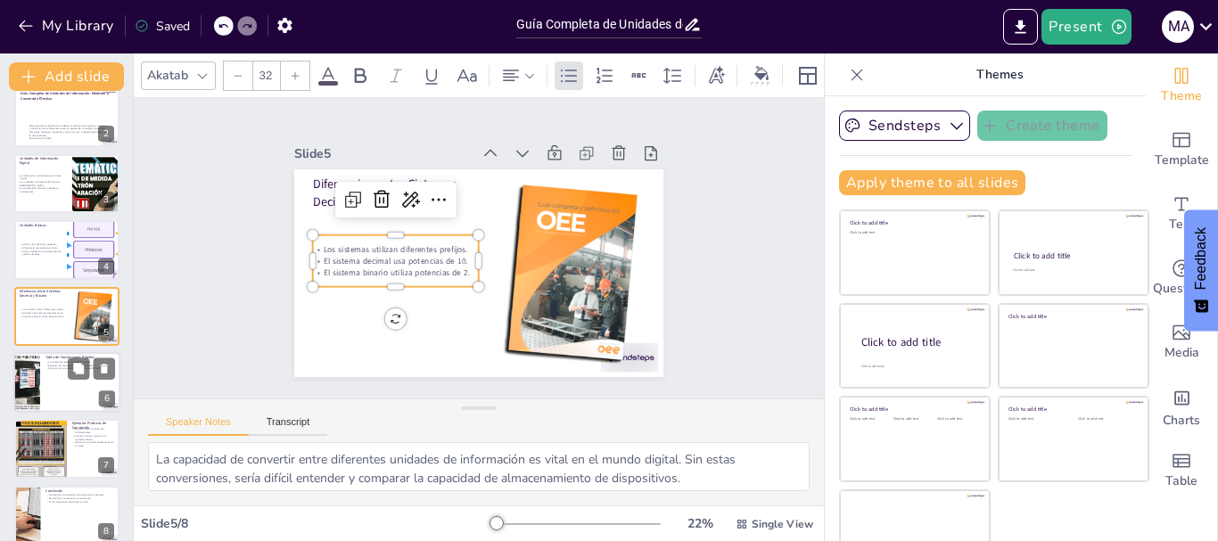
scroll to position [102, 0]
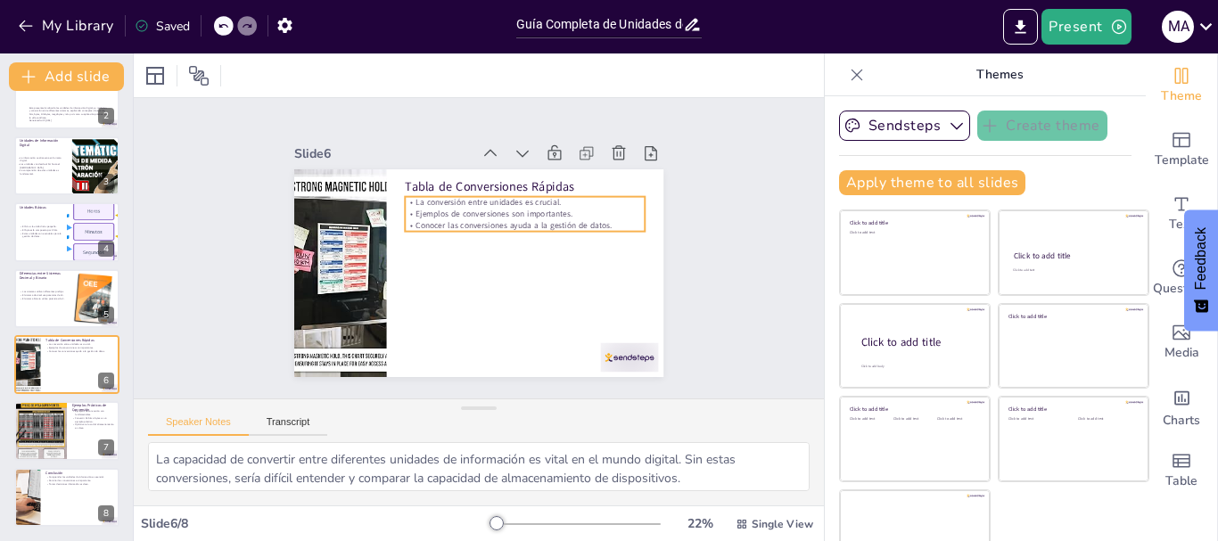
click at [542, 219] on p "Conocer las conversiones ayuda a la gestión de datos." at bounding box center [525, 225] width 240 height 12
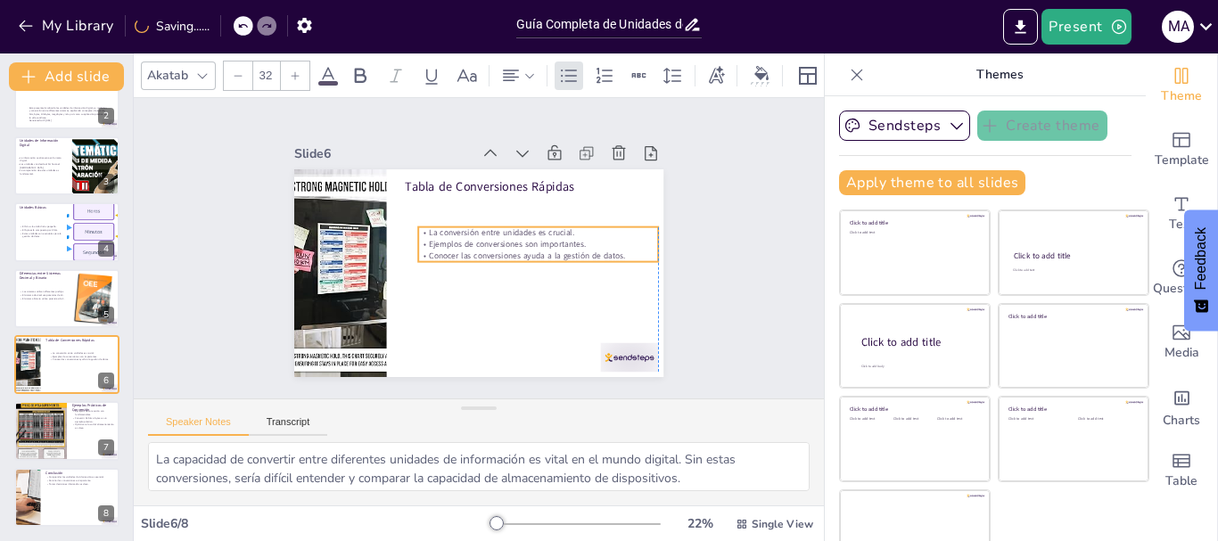
drag, startPoint x: 523, startPoint y: 208, endPoint x: 529, endPoint y: 238, distance: 30.9
click at [529, 238] on p "Ejemplos de conversiones son importantes." at bounding box center [424, 270] width 232 height 86
click at [58, 420] on div at bounding box center [40, 431] width 61 height 61
type textarea "Los ejemplos prácticos de conversión ayudan a los estudiantes a aplicar los con…"
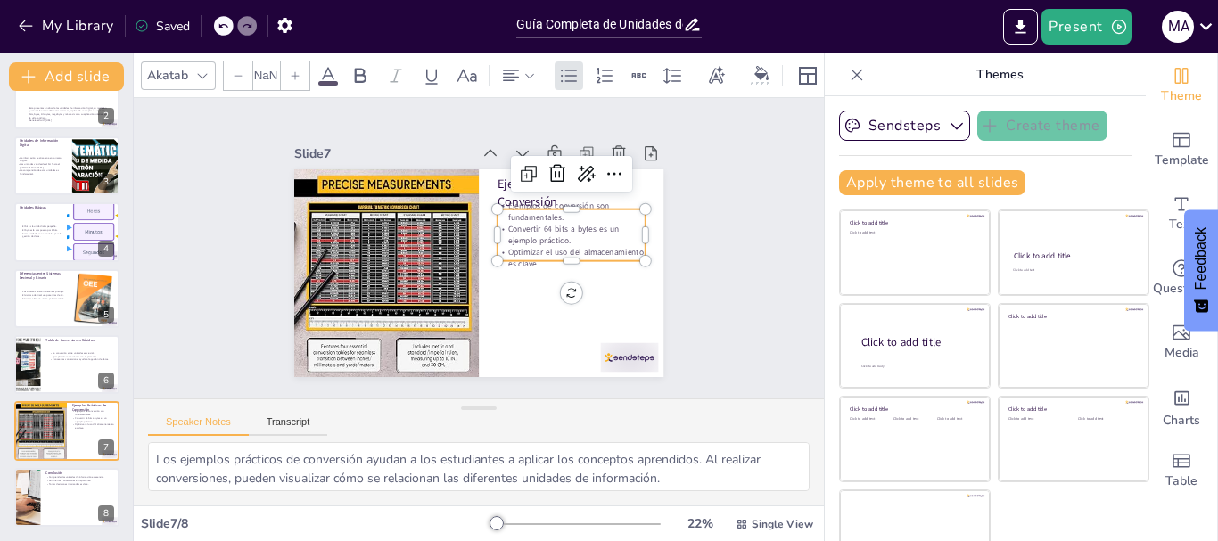
type input "32"
click at [482, 235] on p "Optimizar el uso del almacenamiento es clave." at bounding box center [424, 173] width 116 height 125
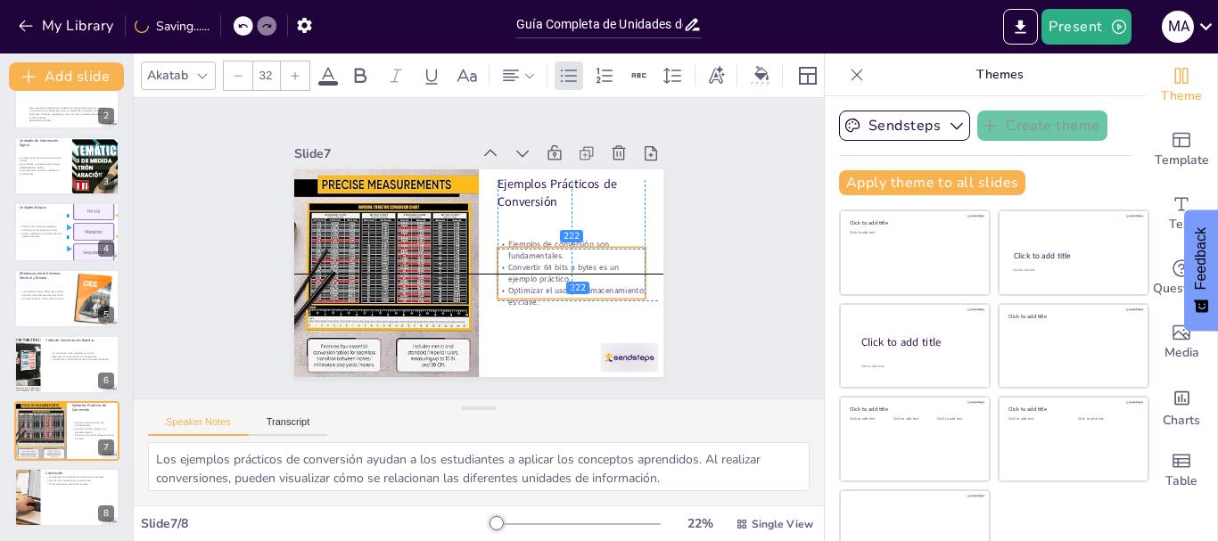
drag, startPoint x: 549, startPoint y: 241, endPoint x: 549, endPoint y: 275, distance: 33.9
click at [492, 248] on div "Ejemplos de conversión son fundamentales. Convertir 64 bits a bytes es un ejemp…" at bounding box center [411, 181] width 162 height 134
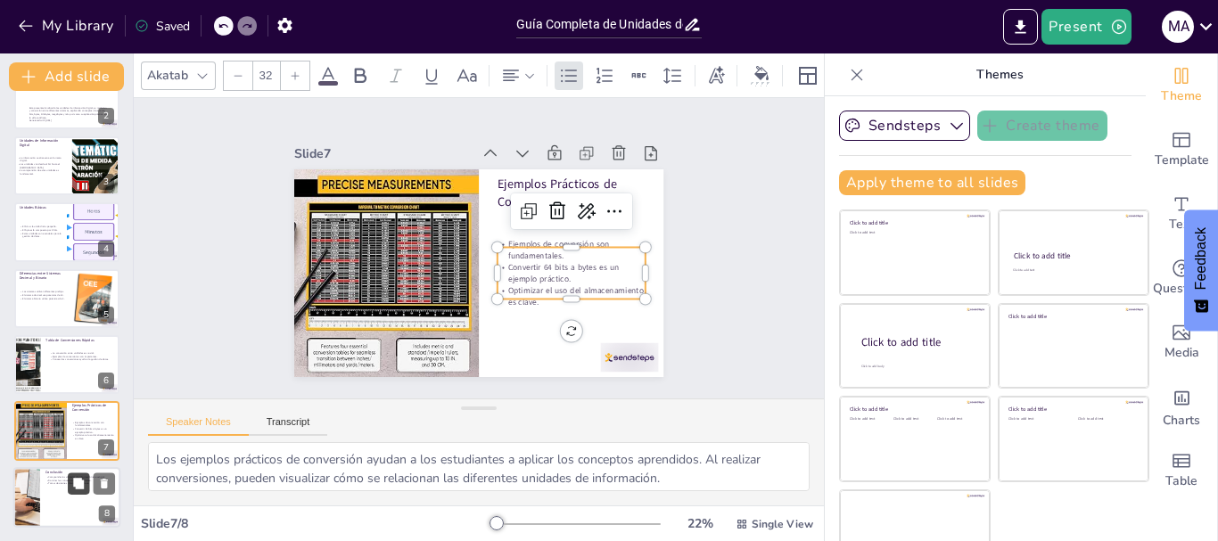
click at [87, 487] on button at bounding box center [78, 482] width 21 height 21
type textarea "La comprensión de las unidades de información digital es fundamental para los e…"
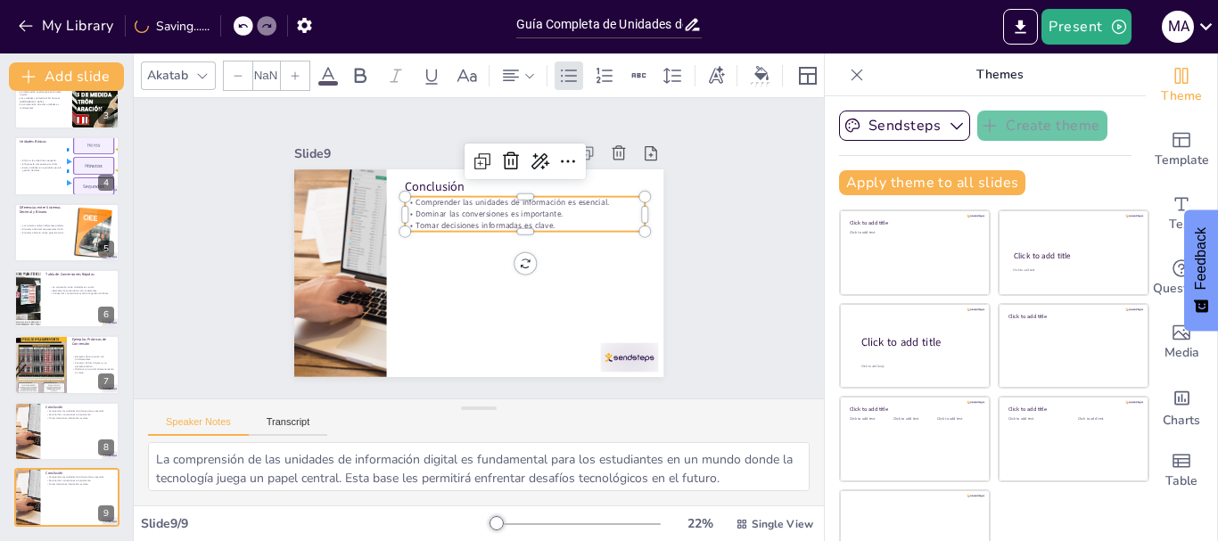
type input "32"
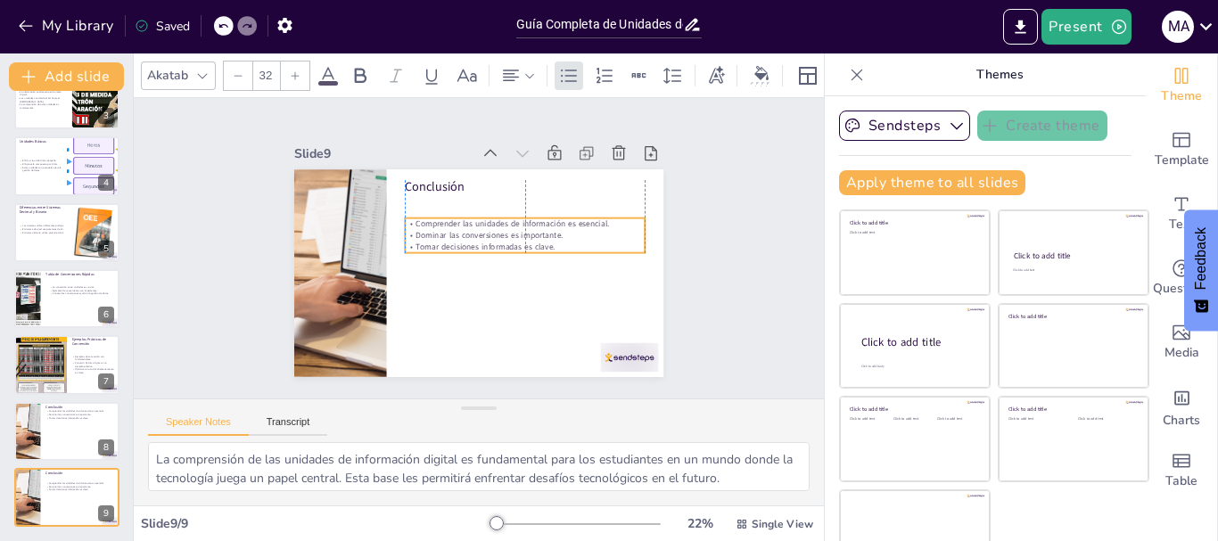
drag, startPoint x: 480, startPoint y: 207, endPoint x: 480, endPoint y: 228, distance: 21.4
click at [480, 228] on p "Dominar las conversiones es importante." at bounding box center [526, 255] width 224 height 108
click at [1208, 24] on icon at bounding box center [1206, 26] width 24 height 24
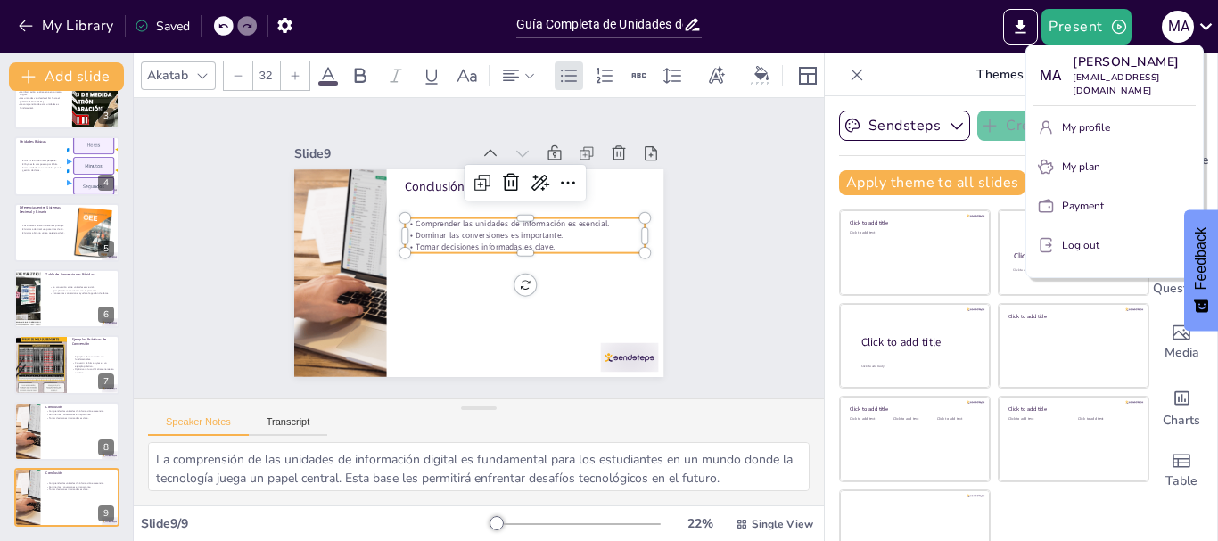
click at [183, 219] on div at bounding box center [609, 270] width 1218 height 541
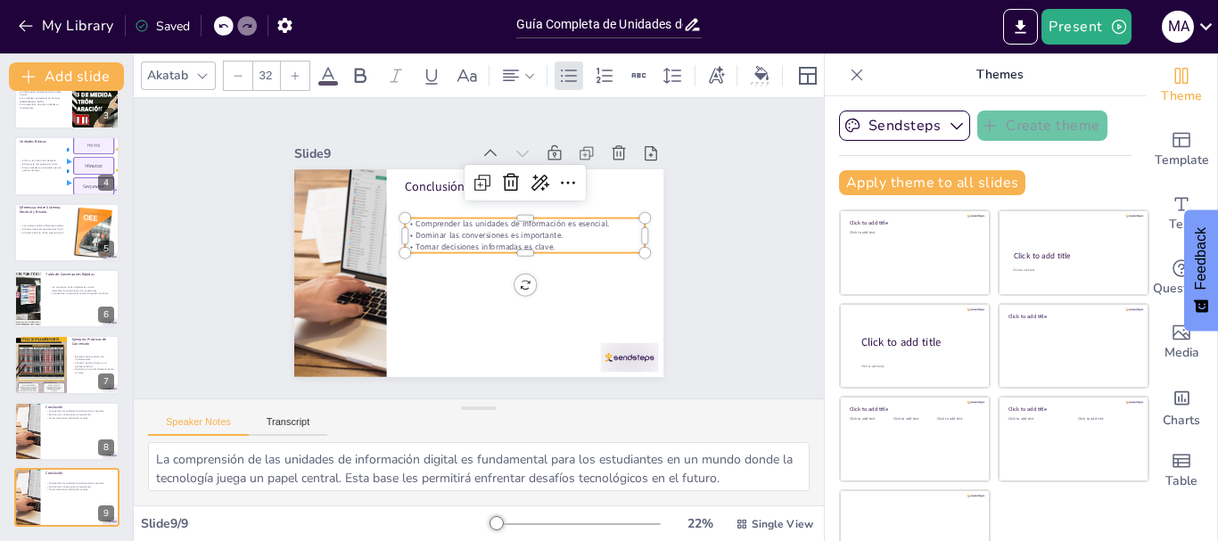
click at [178, 28] on div "Saved" at bounding box center [162, 26] width 55 height 17
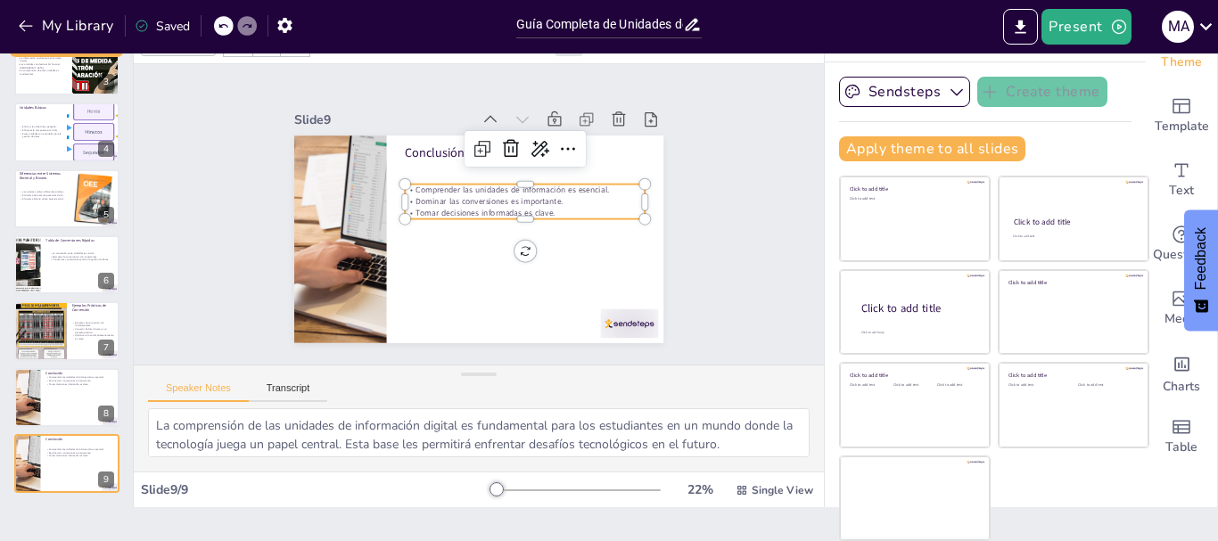
scroll to position [0, 0]
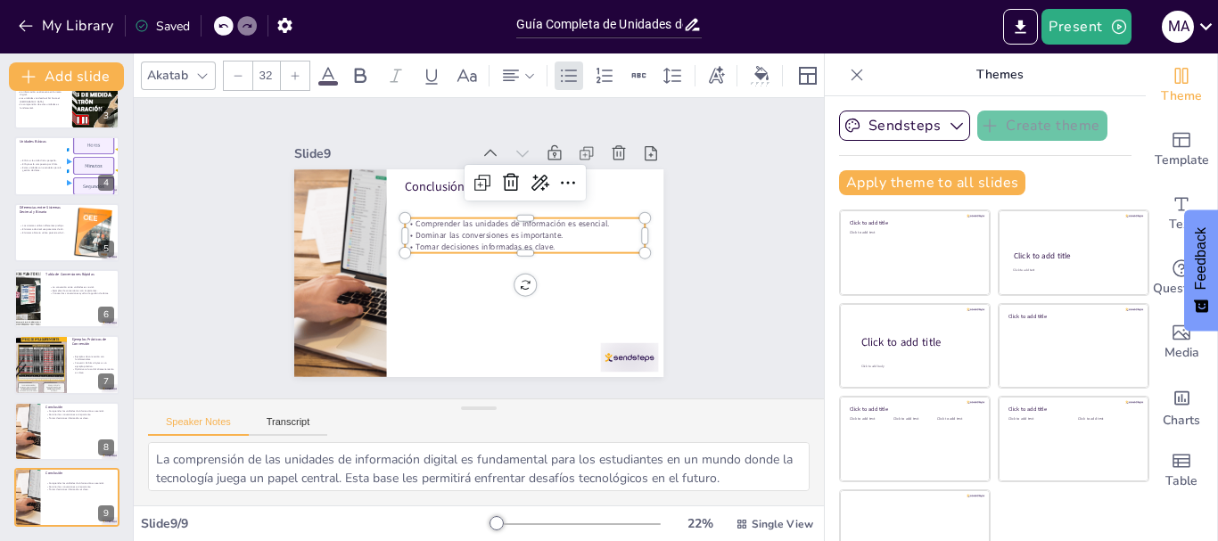
click at [848, 83] on icon at bounding box center [857, 75] width 18 height 18
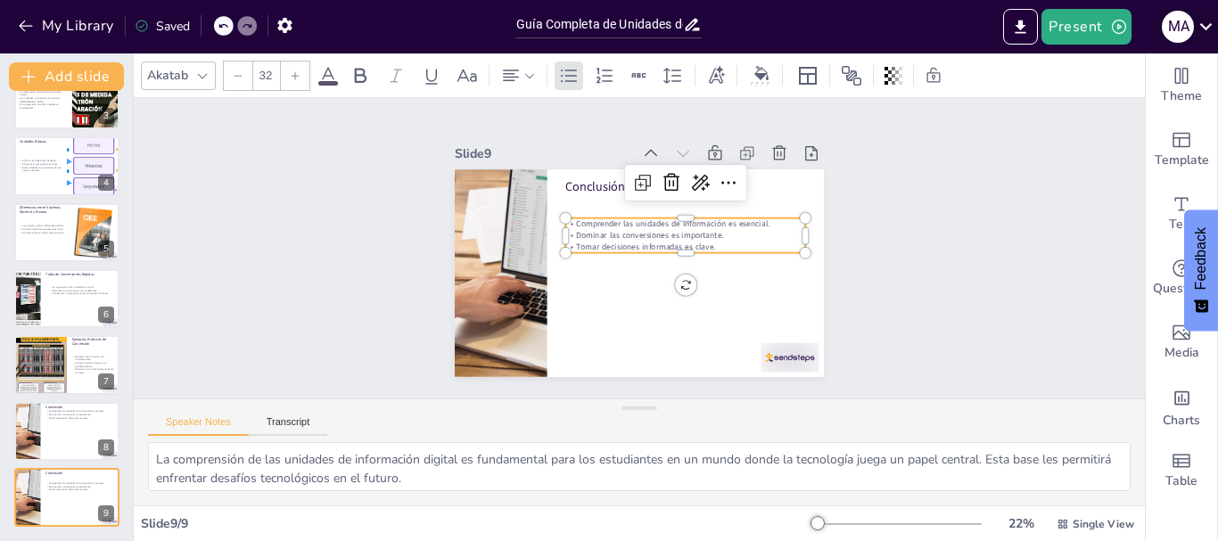
click at [1210, 23] on icon at bounding box center [1206, 26] width 24 height 24
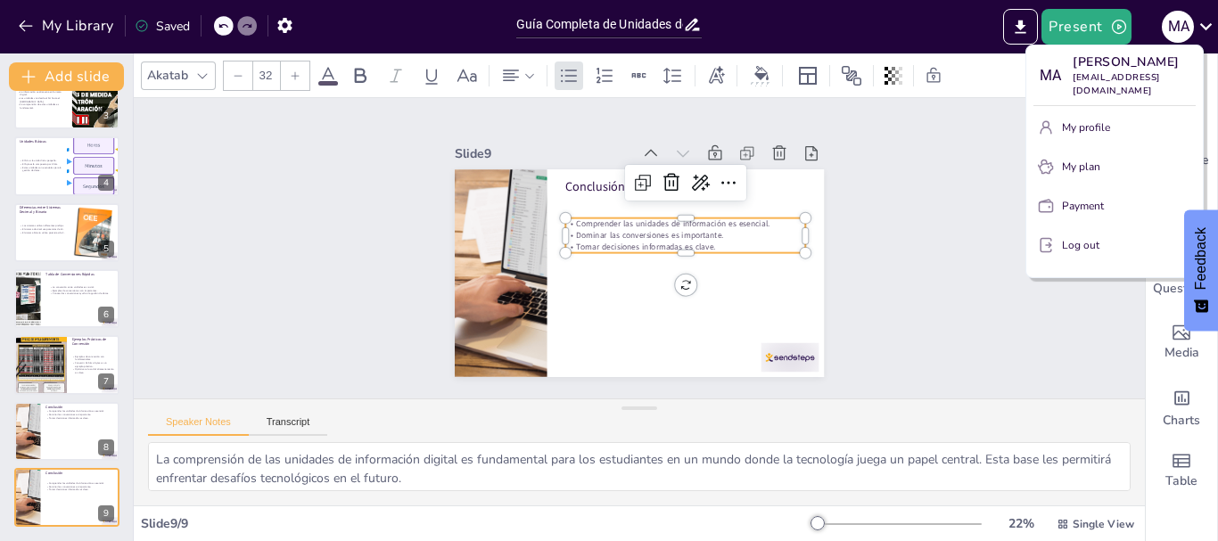
click at [1019, 25] on div at bounding box center [609, 270] width 1218 height 541
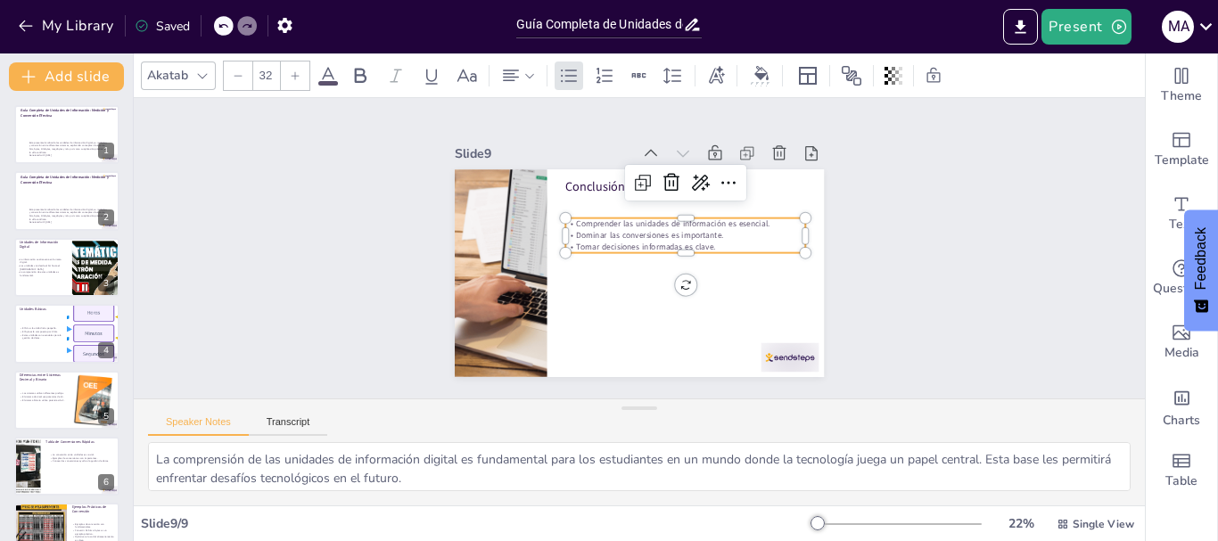
click at [196, 78] on icon at bounding box center [202, 76] width 14 height 14
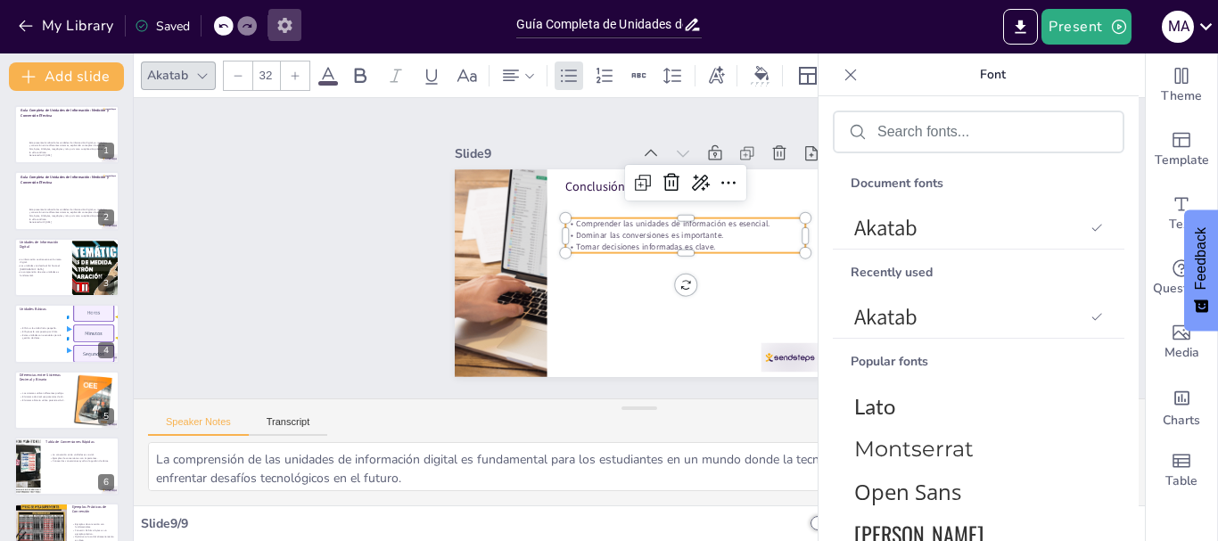
click at [288, 30] on icon "button" at bounding box center [284, 25] width 19 height 19
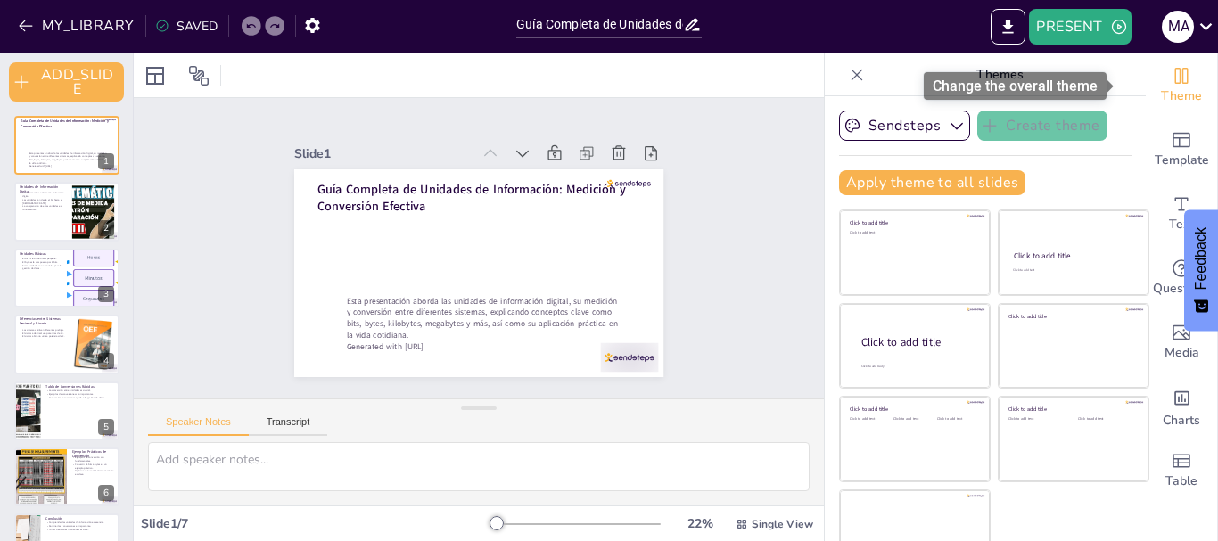
click at [1147, 62] on div "Theme" at bounding box center [1180, 85] width 71 height 64
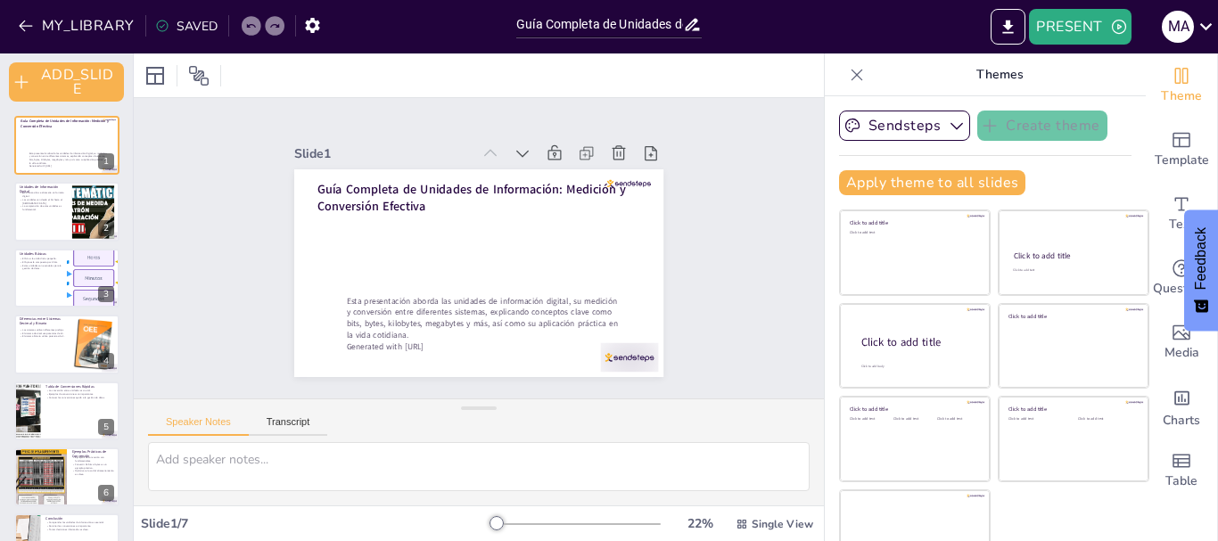
click at [270, 25] on icon at bounding box center [274, 26] width 9 height 4
click at [245, 24] on icon at bounding box center [250, 26] width 11 height 11
click at [94, 14] on button "MY_LIBRARY" at bounding box center [77, 26] width 128 height 29
